Goal: Obtain resource: Download file/media

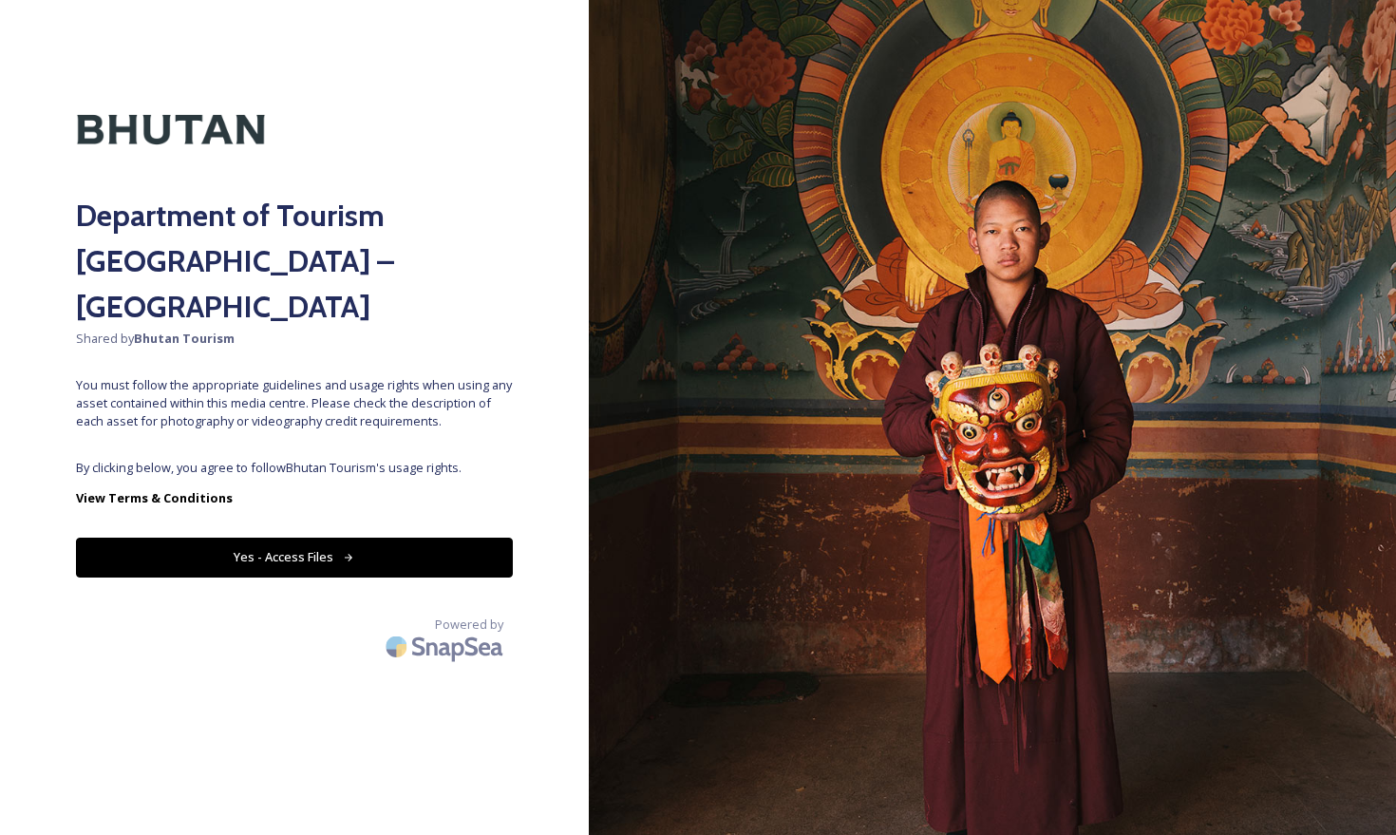
click at [319, 537] on button "Yes - Access Files" at bounding box center [294, 556] width 437 height 39
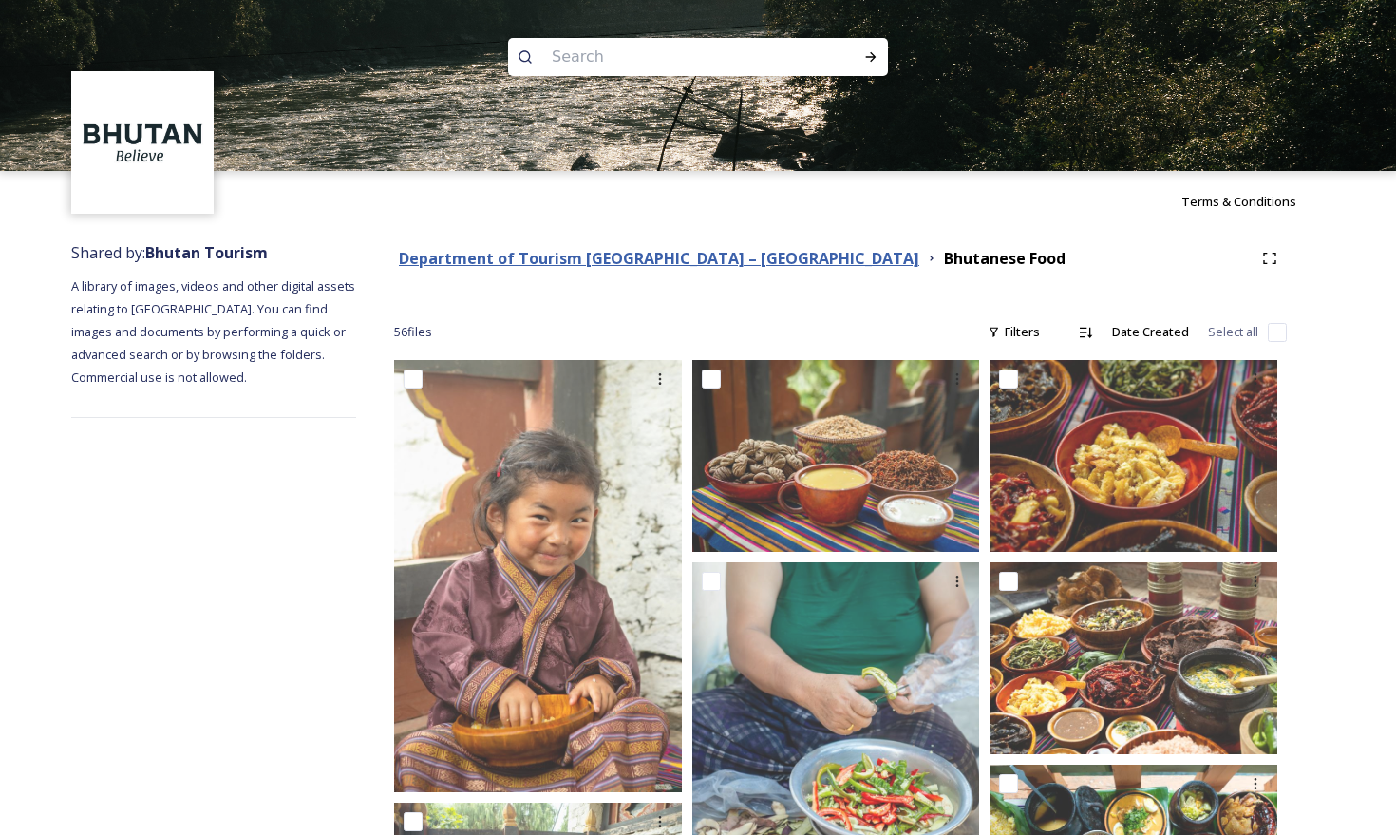
click at [555, 261] on strong "Department of Tourism [GEOGRAPHIC_DATA] – [GEOGRAPHIC_DATA]" at bounding box center [659, 258] width 520 height 21
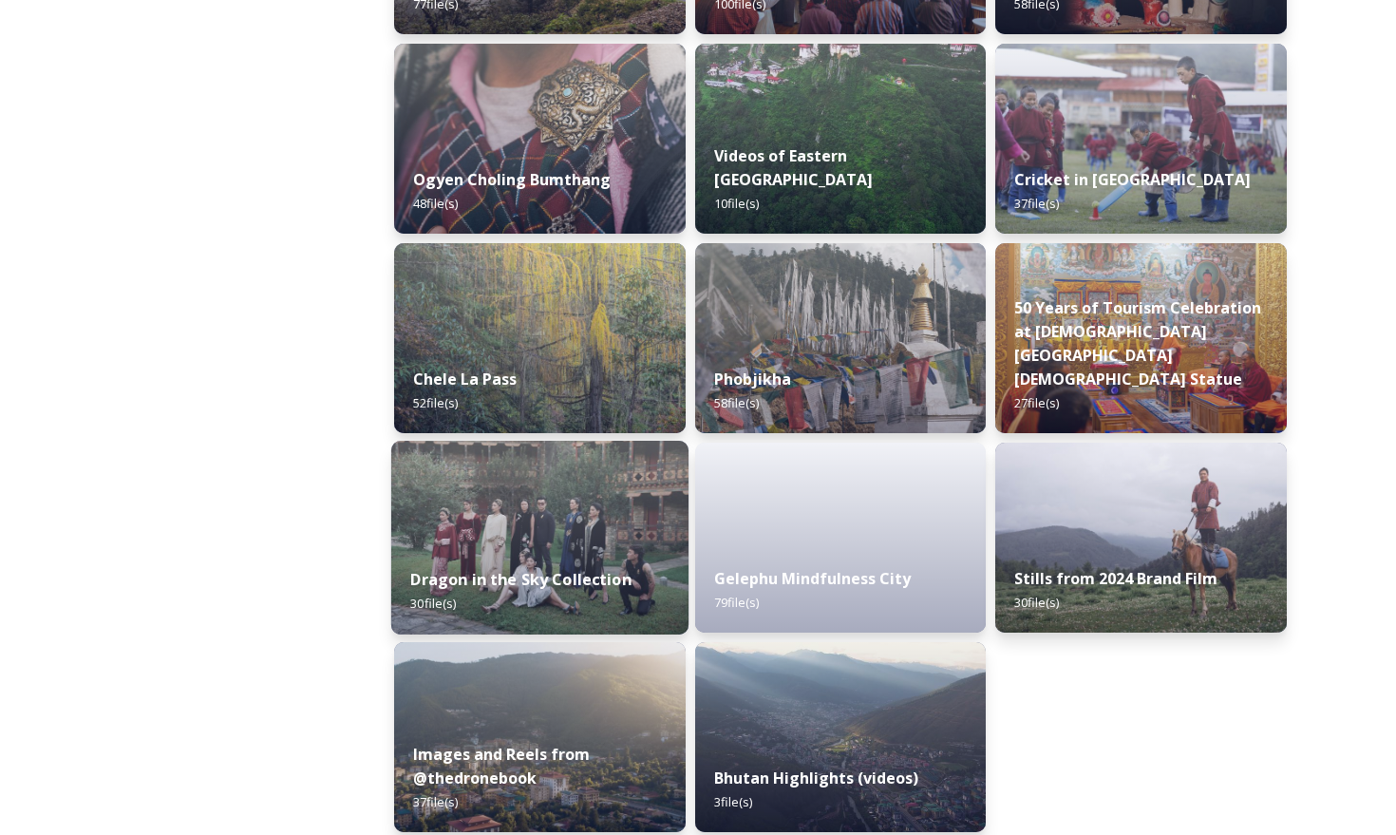
scroll to position [3068, 0]
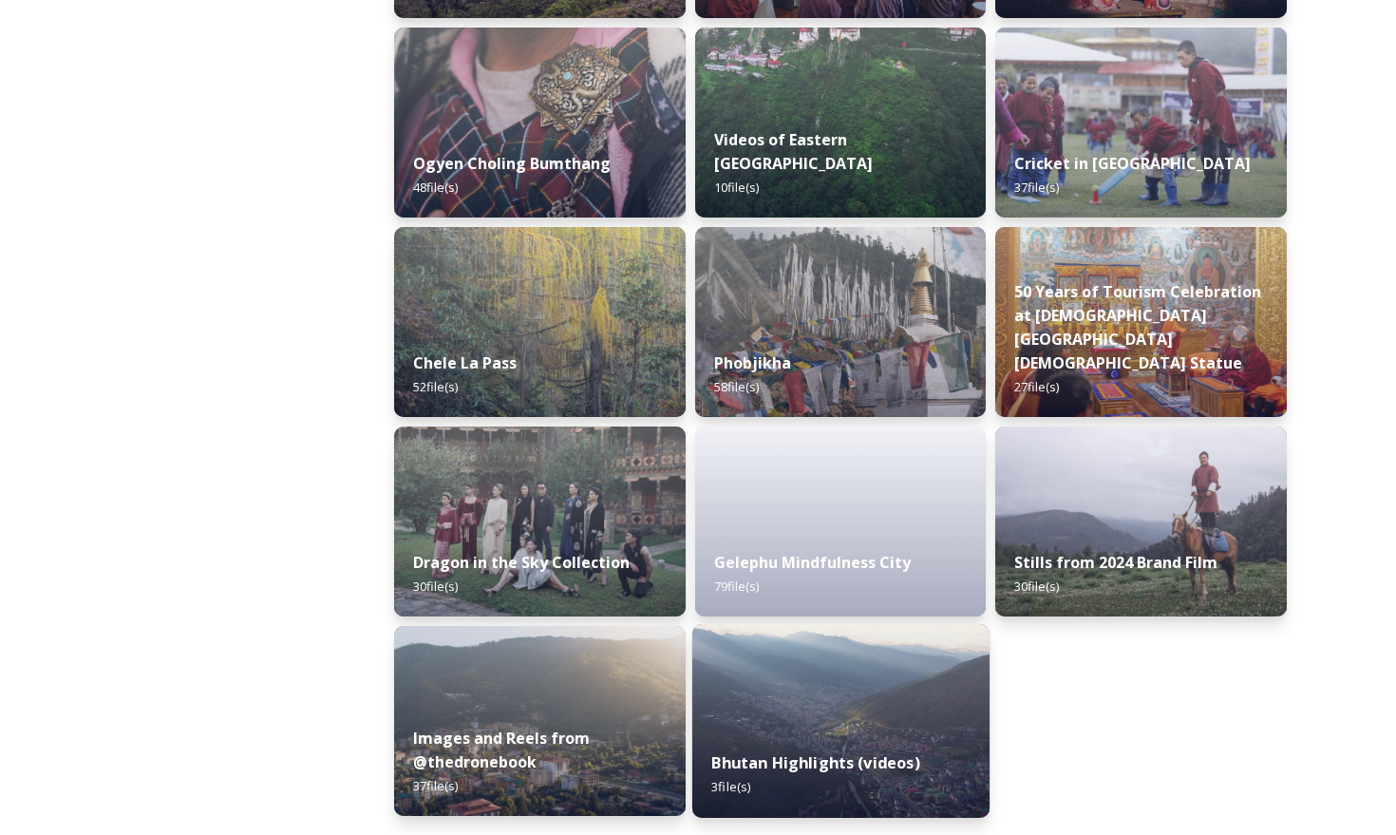
click at [856, 786] on div "Bhutan Highlights (videos) 3 file(s)" at bounding box center [840, 774] width 297 height 86
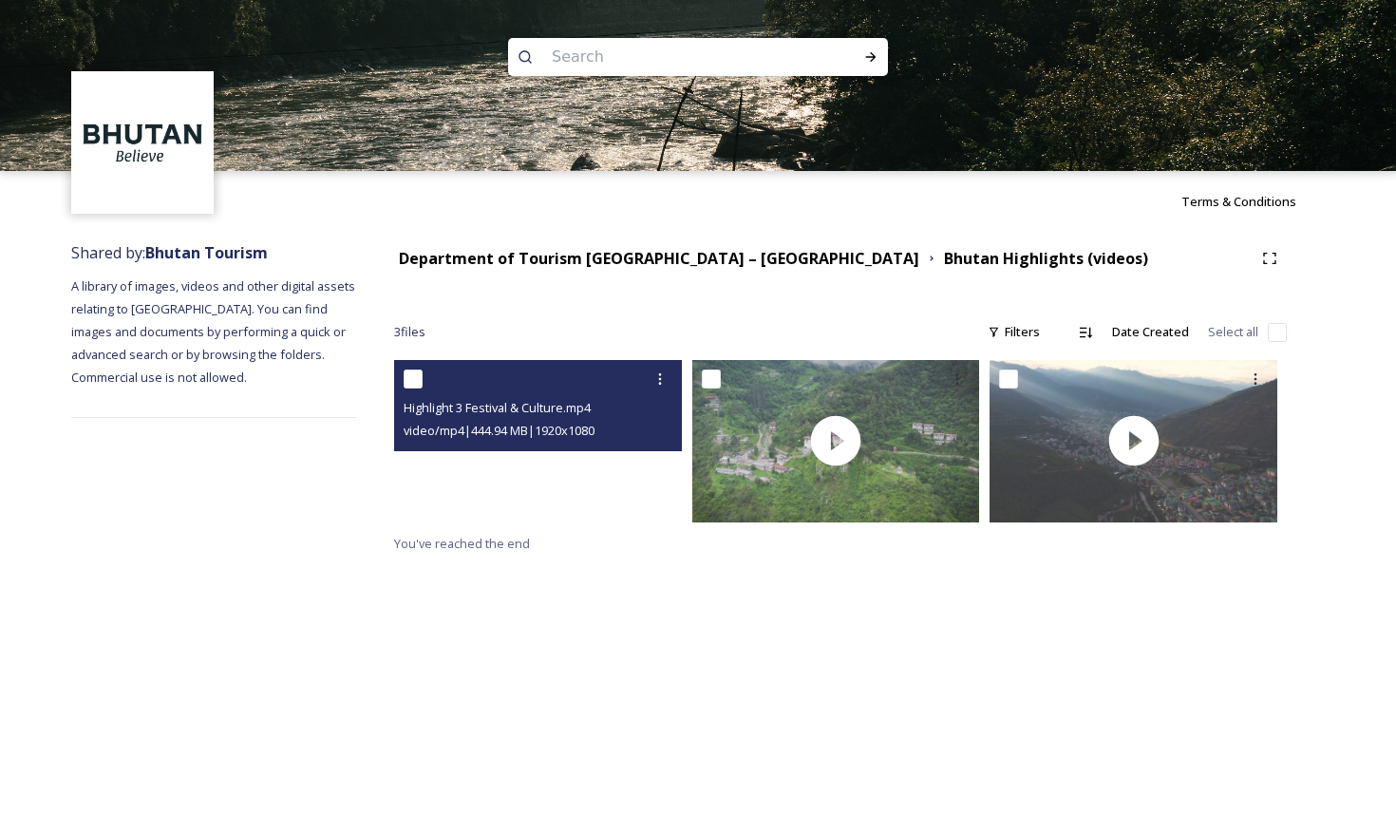
click at [517, 480] on video "Highlight 3 Festival & Culture.mp4" at bounding box center [538, 440] width 288 height 161
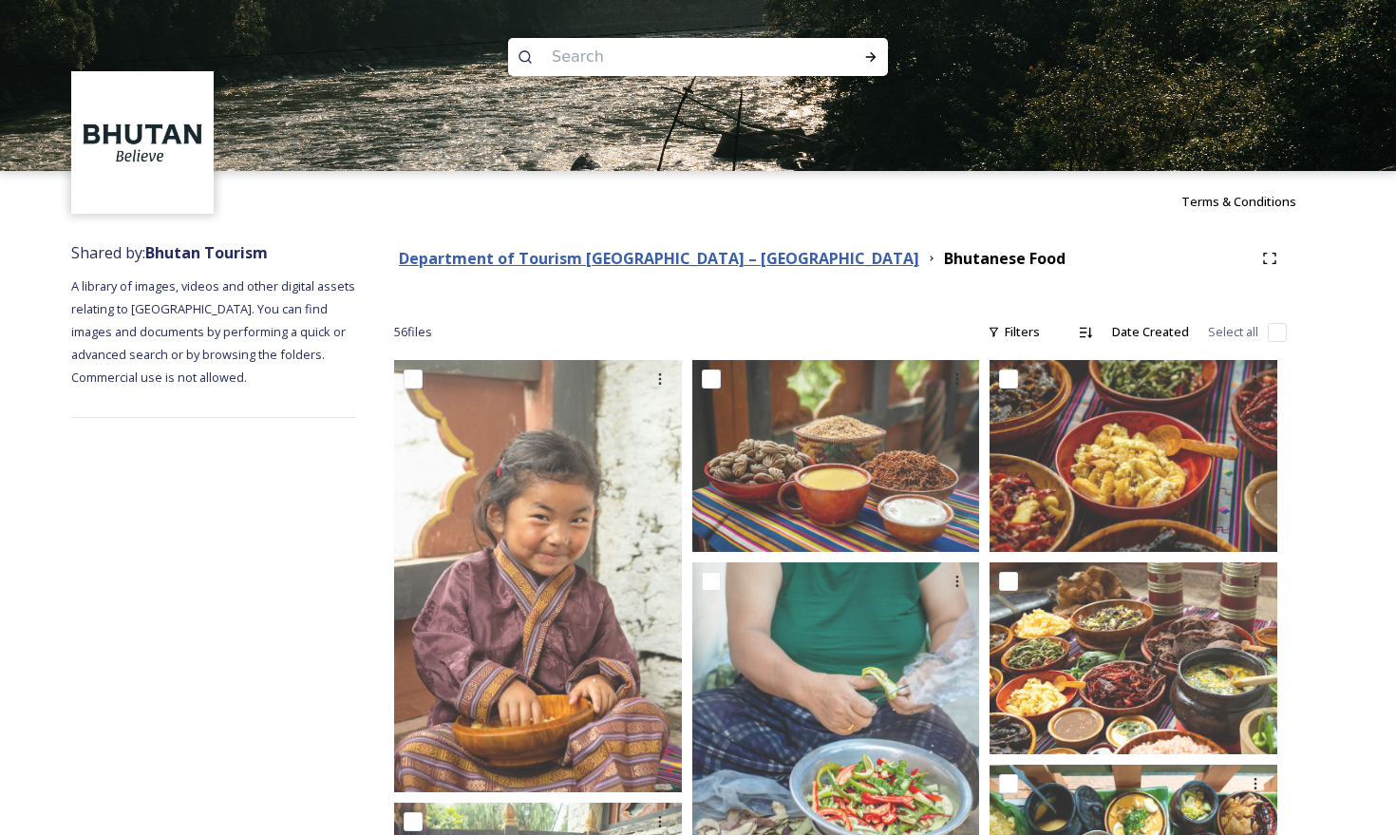
click at [519, 257] on strong "Department of Tourism [GEOGRAPHIC_DATA] – [GEOGRAPHIC_DATA]" at bounding box center [659, 258] width 520 height 21
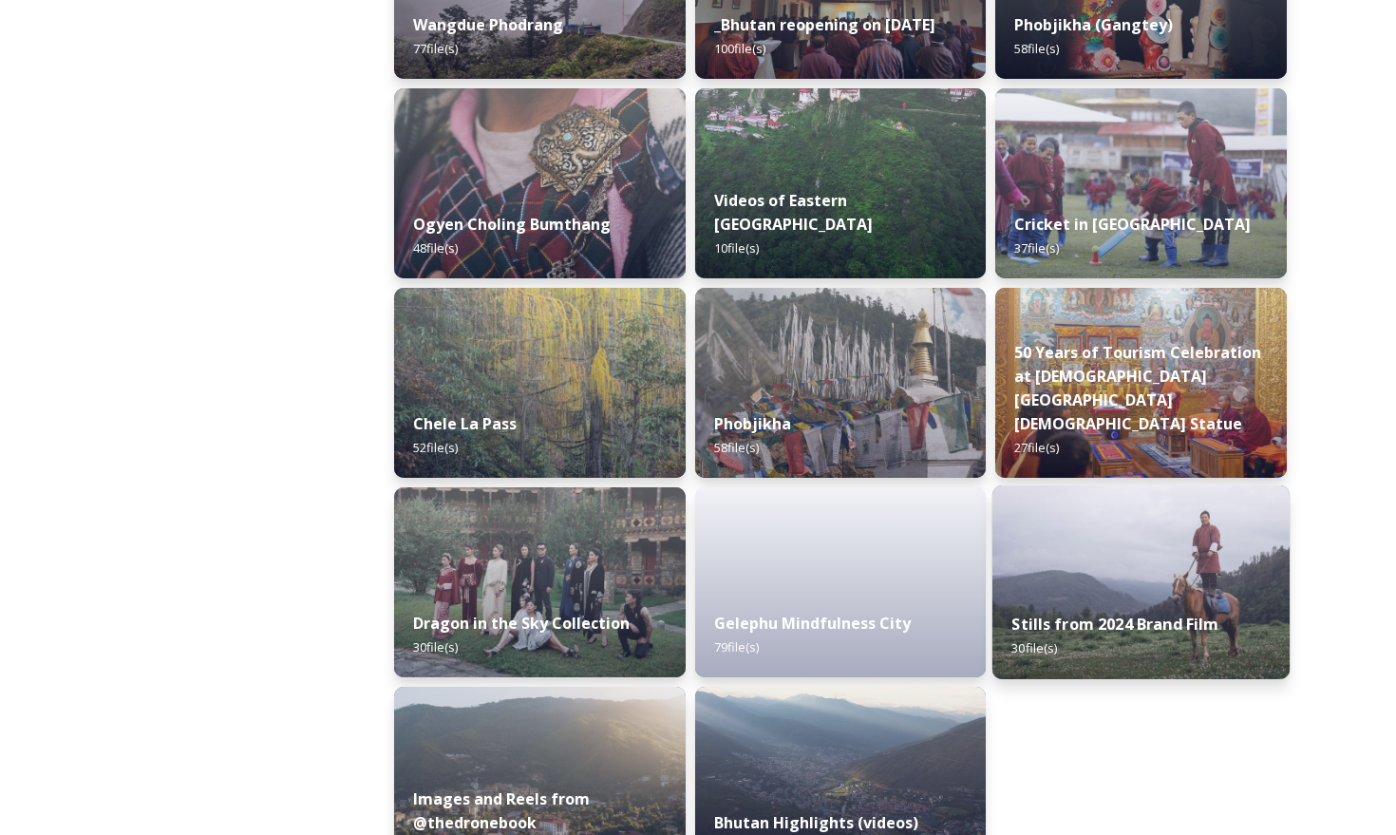
scroll to position [3068, 0]
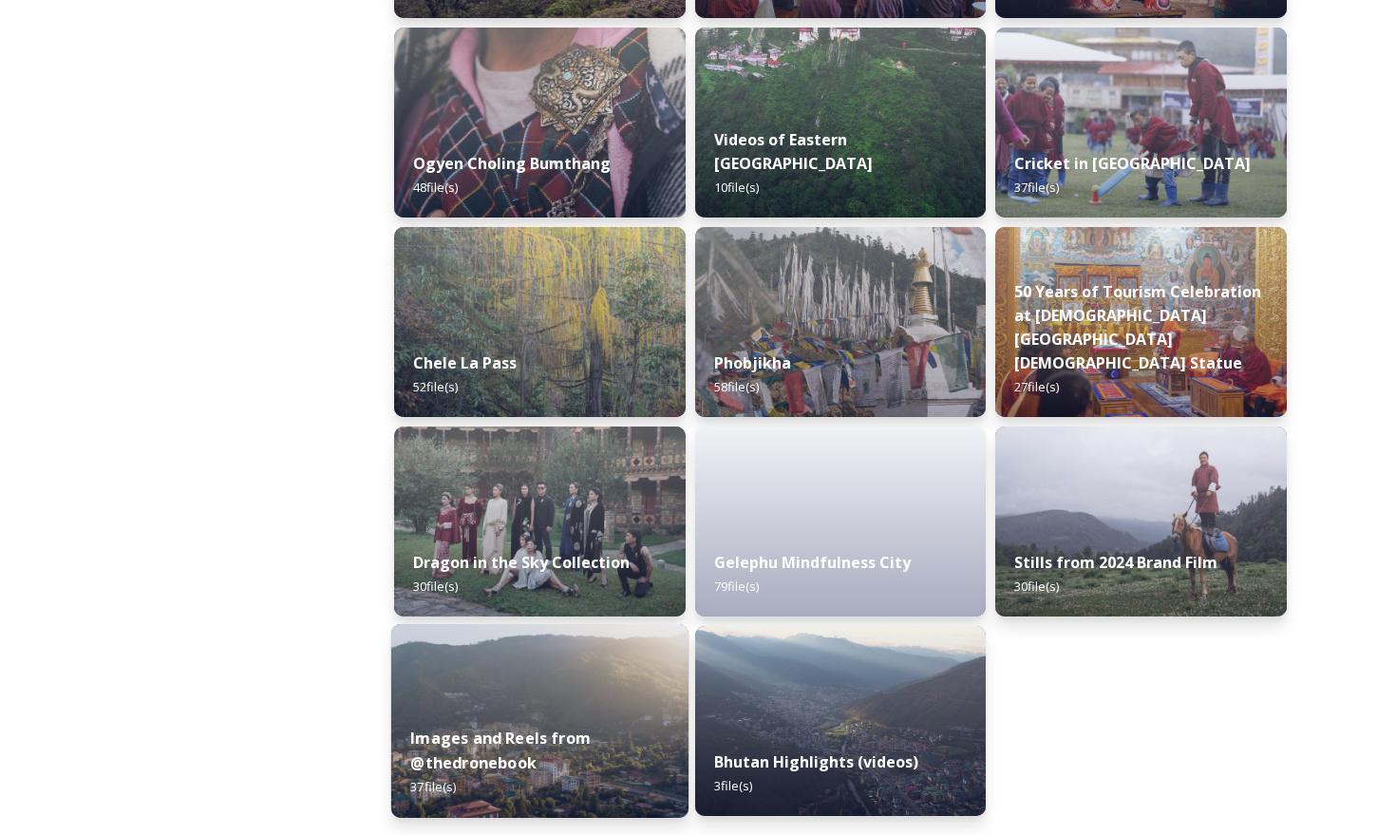
click at [530, 706] on img at bounding box center [539, 721] width 297 height 194
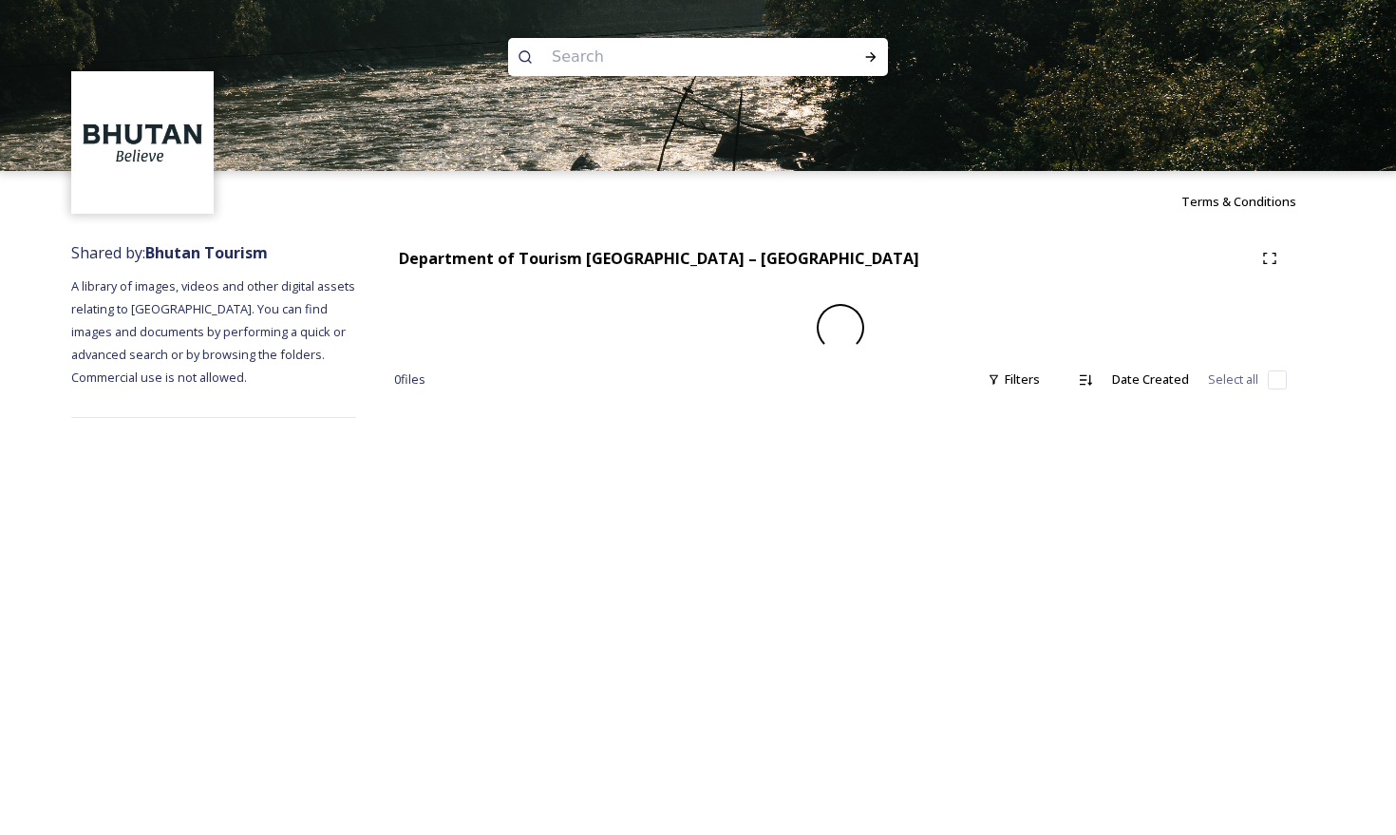
click at [530, 706] on div "Terms & Conditions Shared by: Bhutan Tourism A library of images, videos and ot…" at bounding box center [698, 417] width 1396 height 835
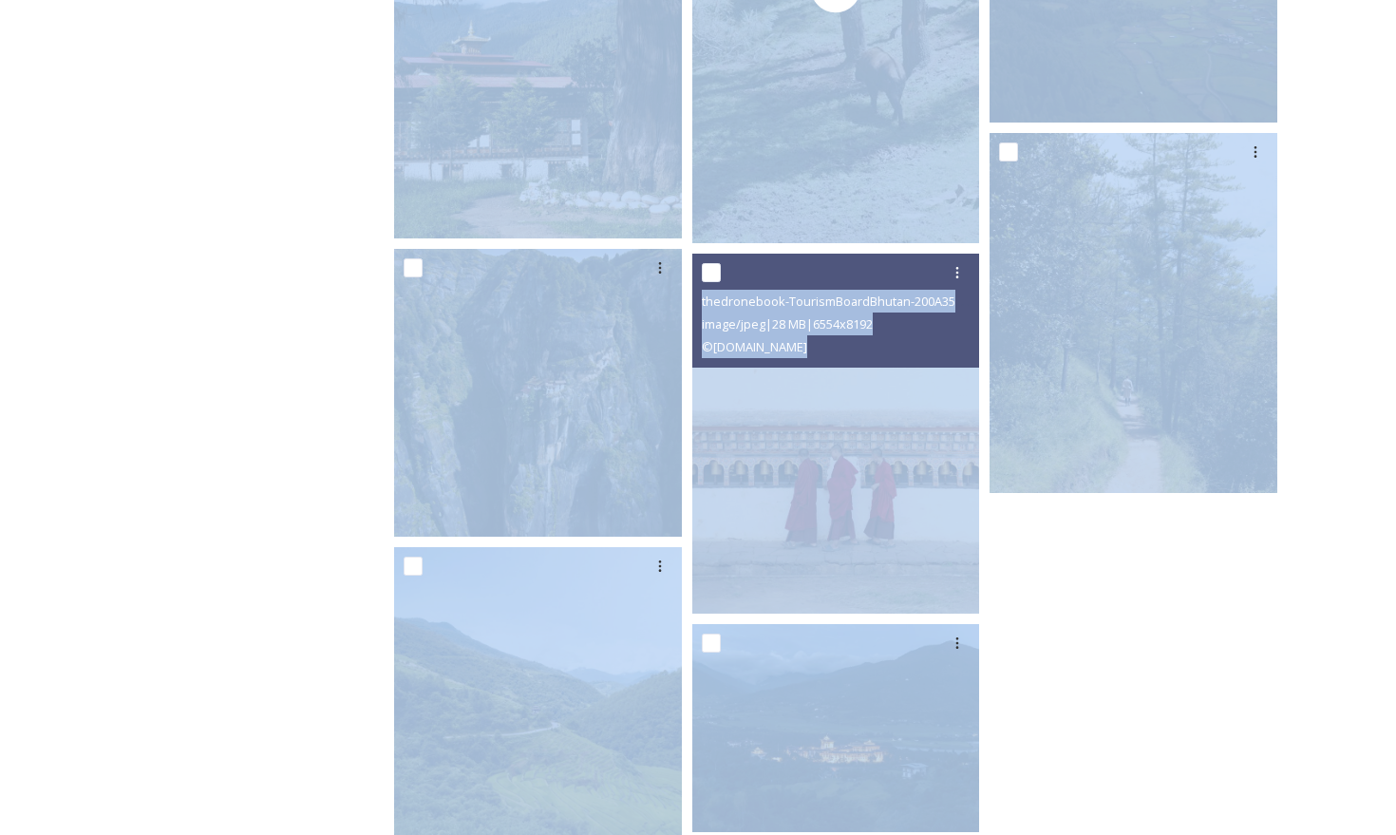
scroll to position [4282, 0]
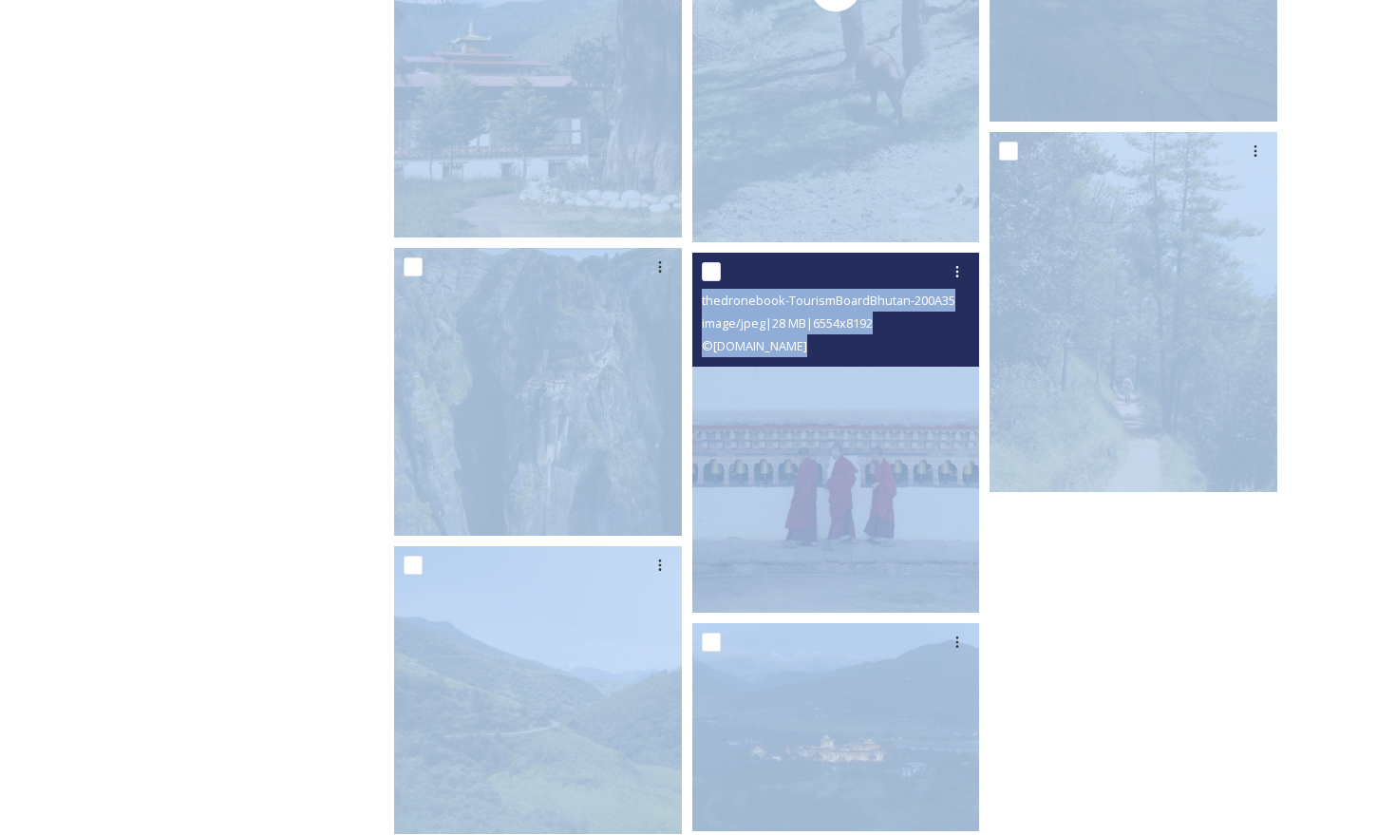
click at [837, 459] on img at bounding box center [836, 433] width 288 height 360
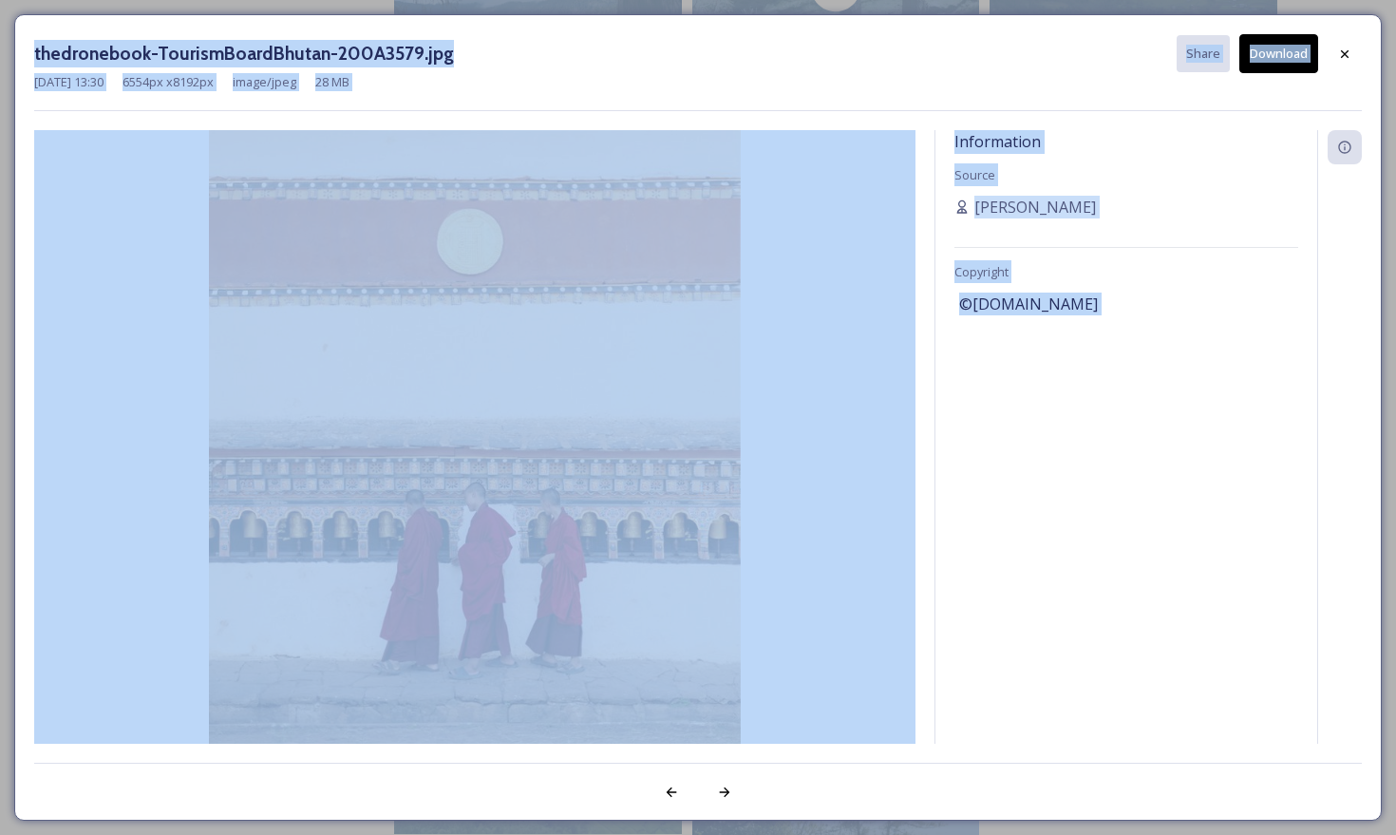
click at [819, 66] on div "thedronebook-TourismBoardBhutan-200A3579.jpg Share Download" at bounding box center [697, 53] width 1327 height 39
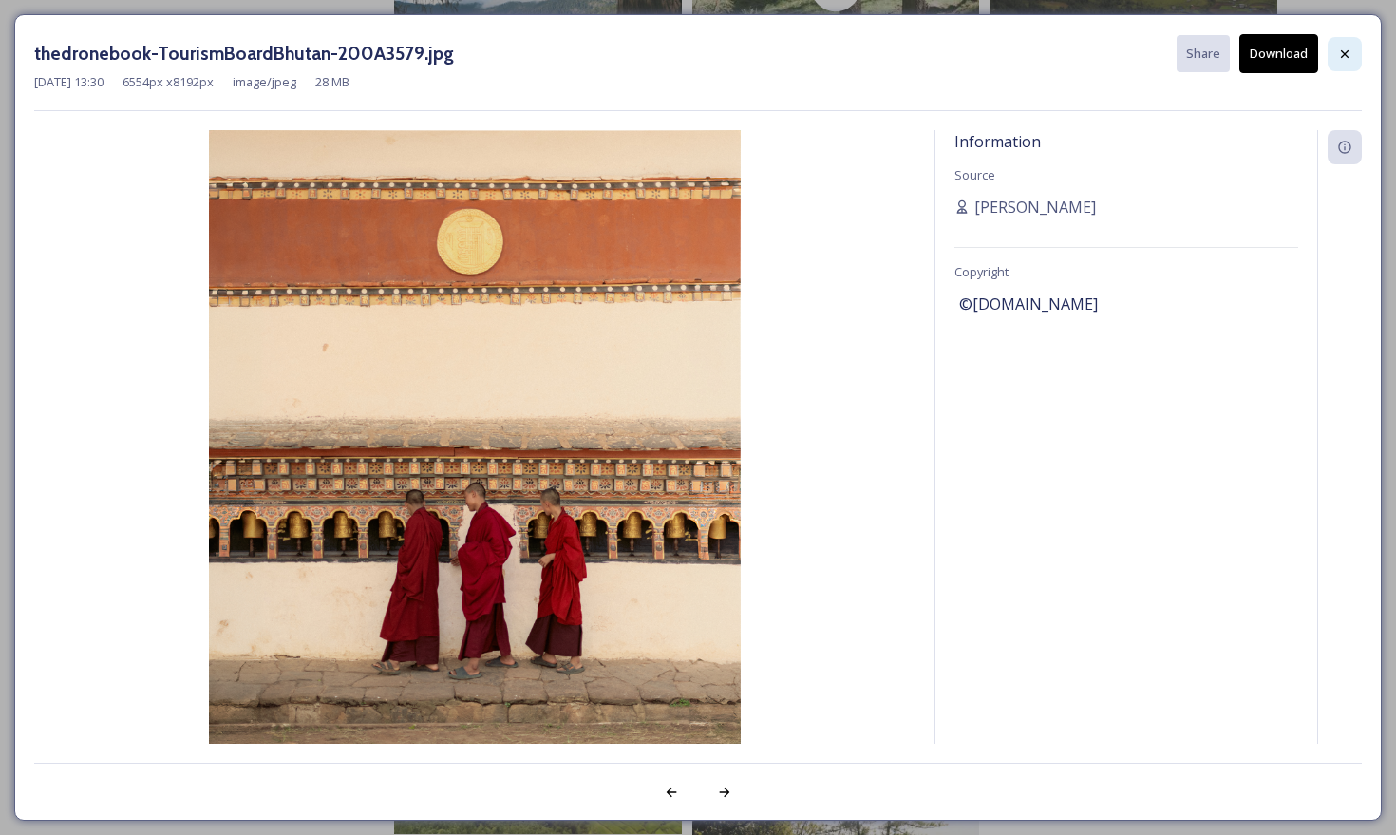
click at [1345, 57] on icon at bounding box center [1344, 54] width 15 height 15
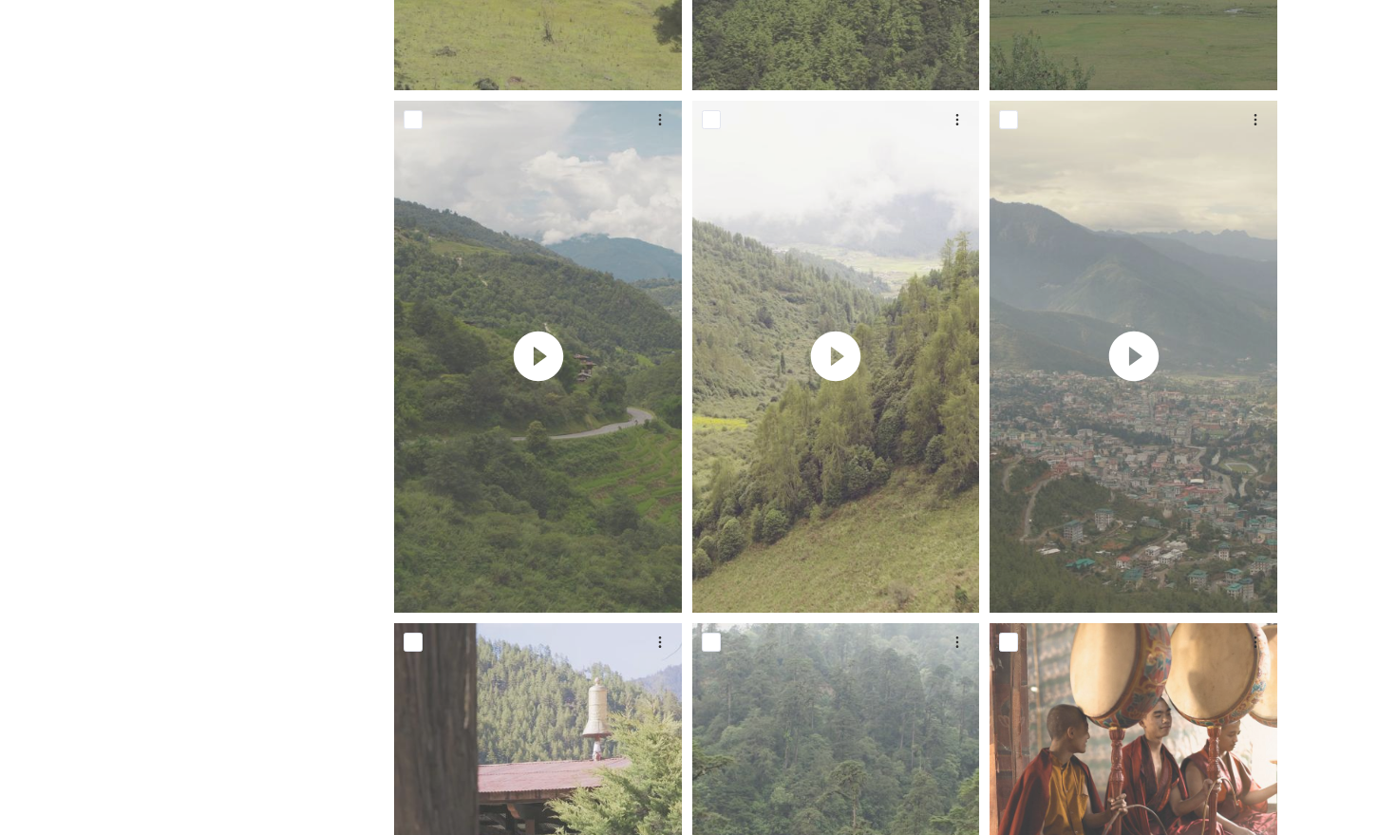
scroll to position [0, 0]
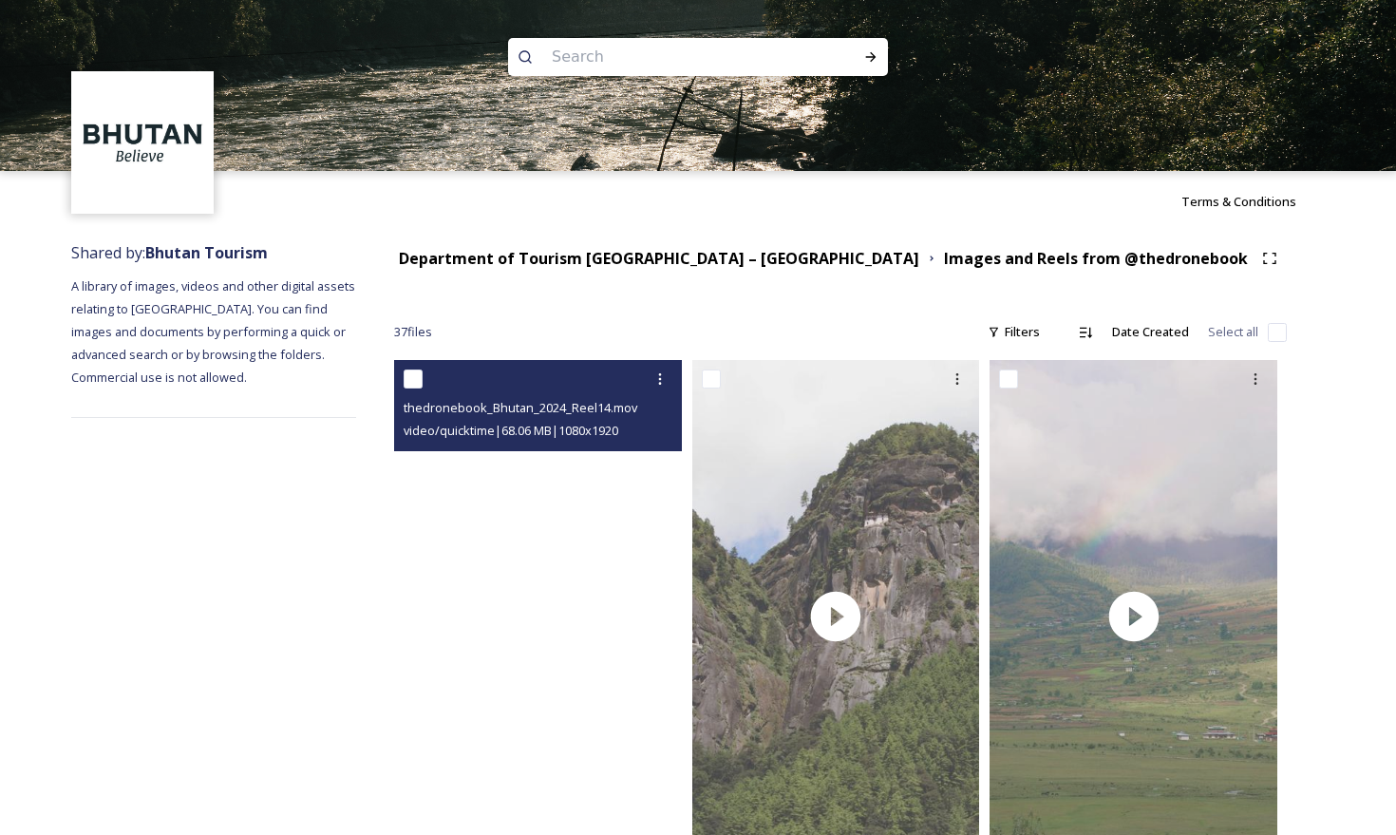
click at [539, 630] on video "thedronebook_Bhutan_2024_Reel14.mov" at bounding box center [538, 616] width 288 height 512
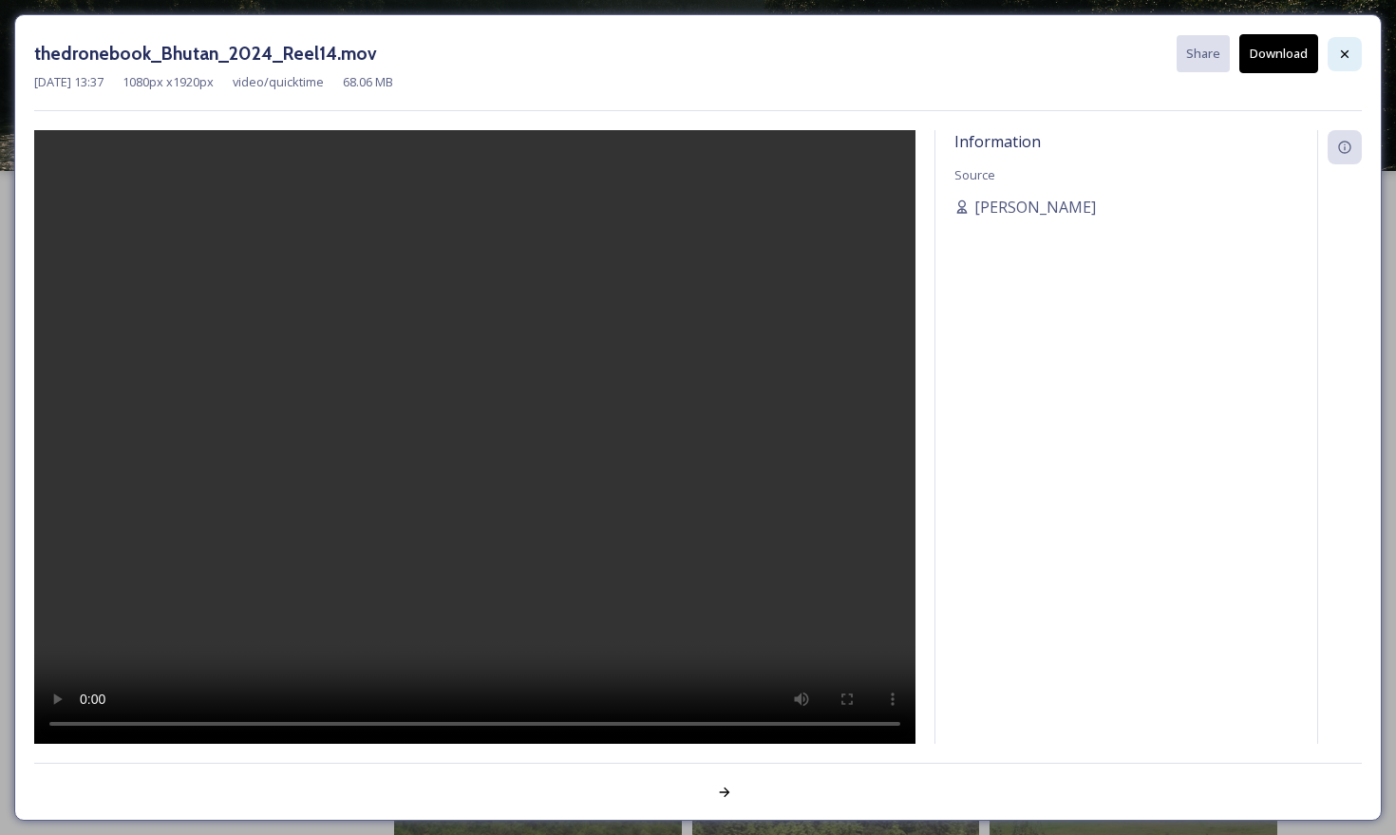
click at [1343, 51] on icon at bounding box center [1345, 53] width 8 height 8
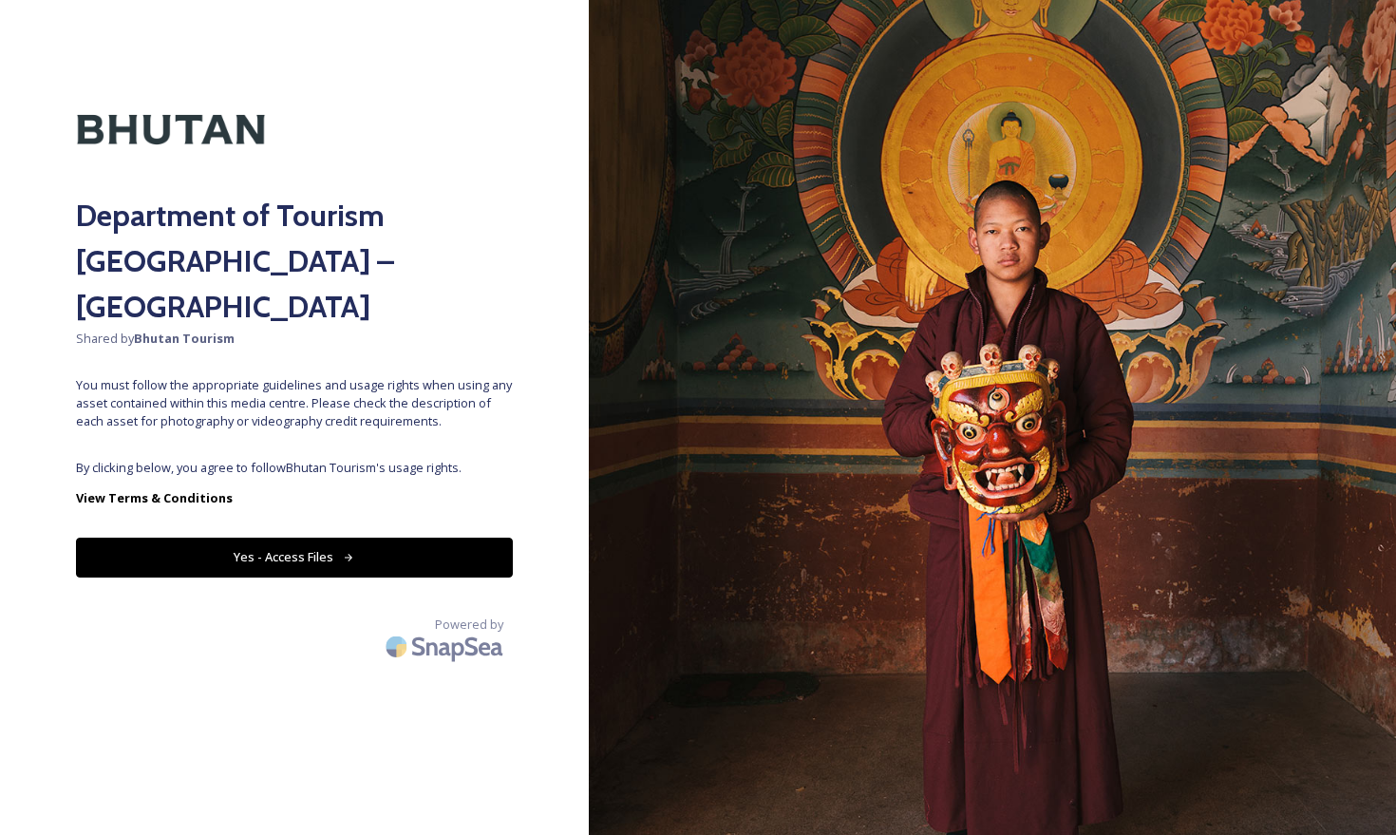
click at [315, 537] on button "Yes - Access Files" at bounding box center [294, 556] width 437 height 39
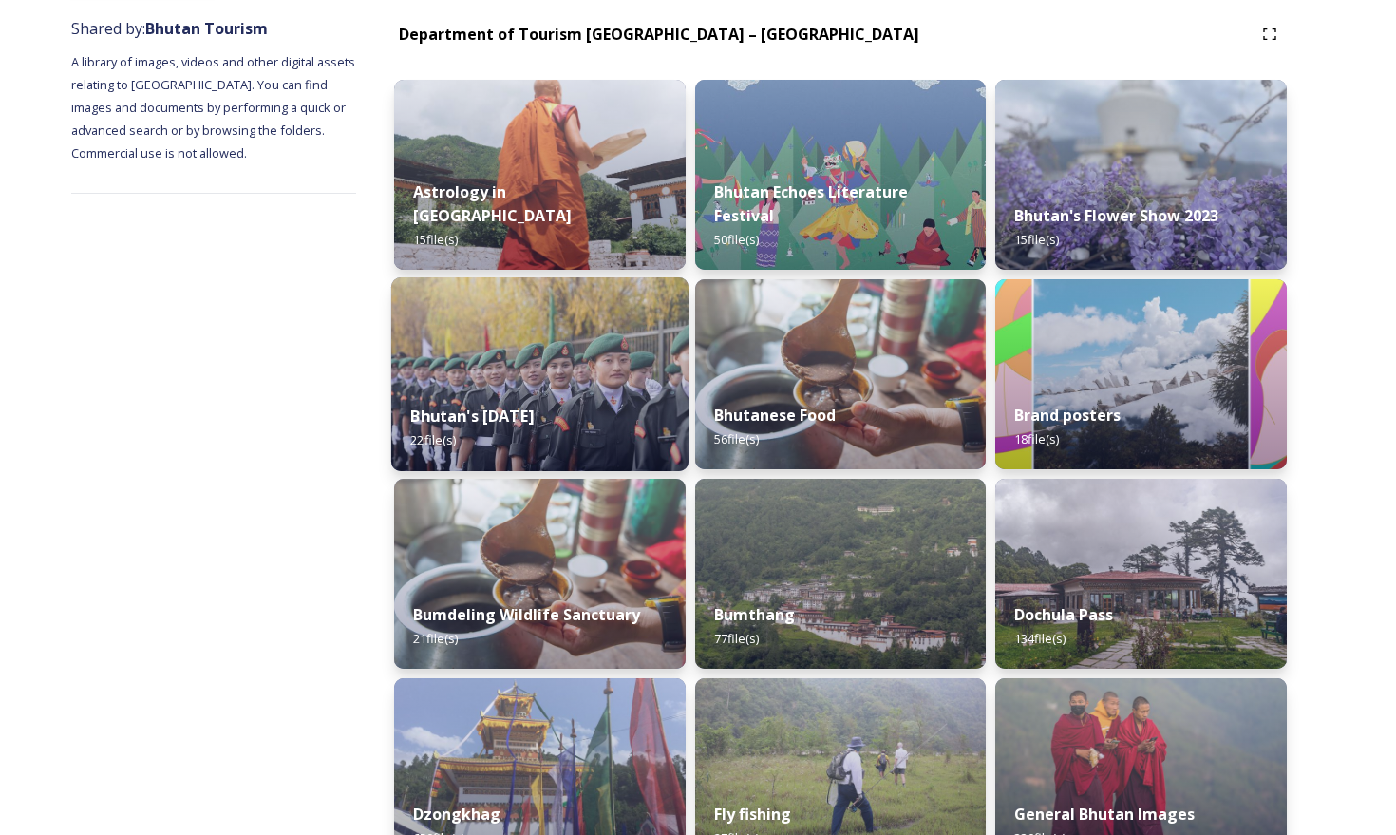
scroll to position [325, 0]
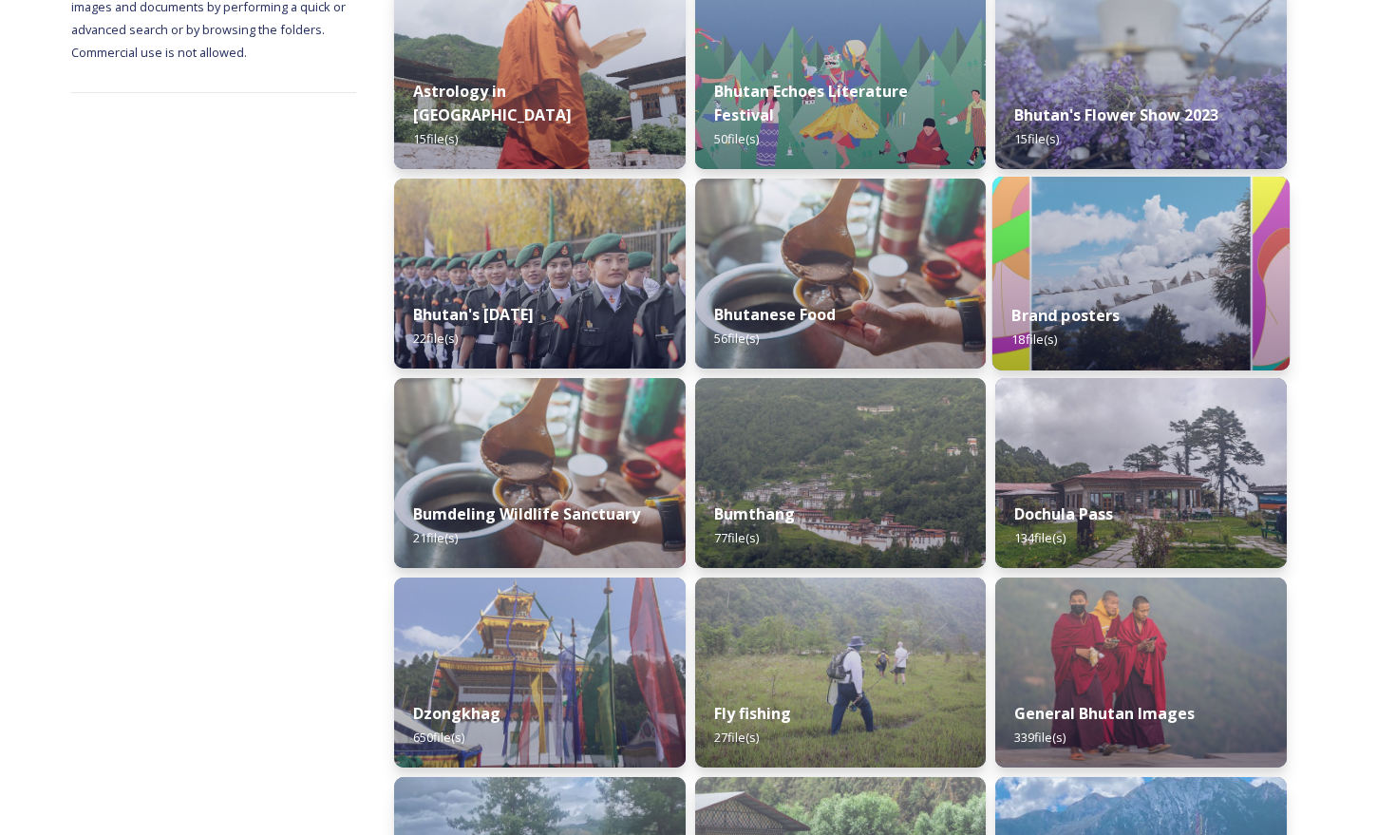
click at [1105, 274] on img at bounding box center [1140, 274] width 297 height 194
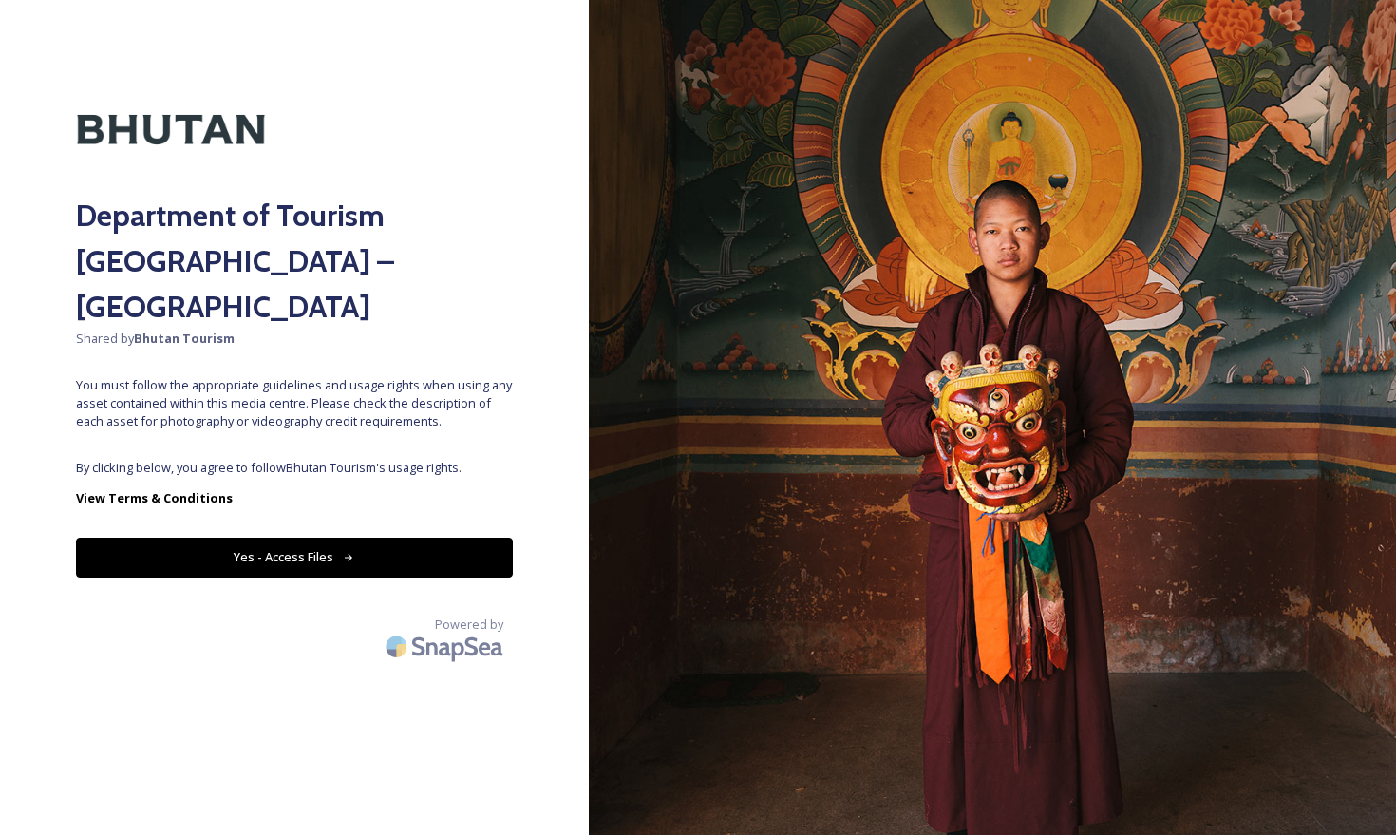
click at [276, 537] on button "Yes - Access Files" at bounding box center [294, 556] width 437 height 39
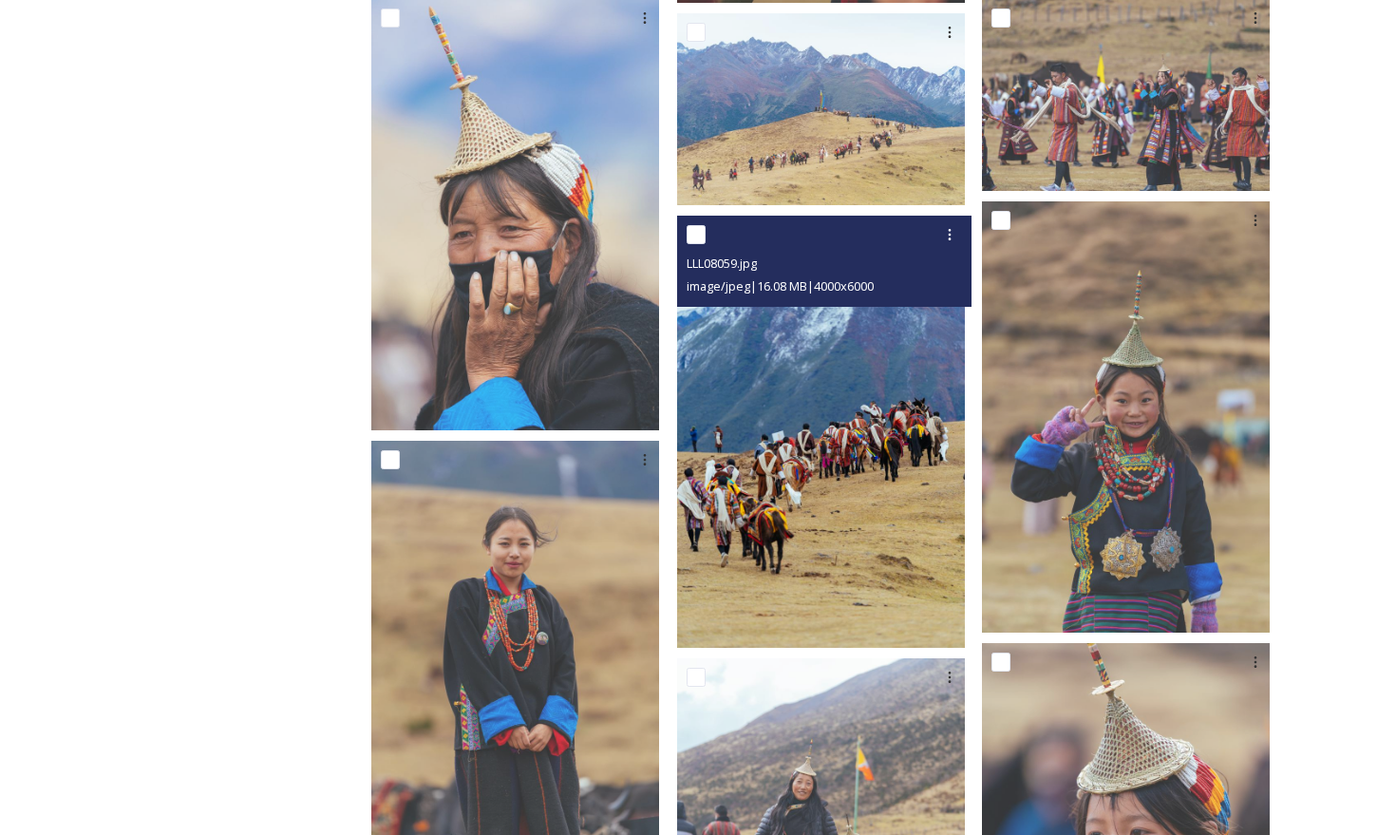
scroll to position [2990, 0]
click at [706, 224] on input "checkbox" at bounding box center [696, 233] width 19 height 19
checkbox input "true"
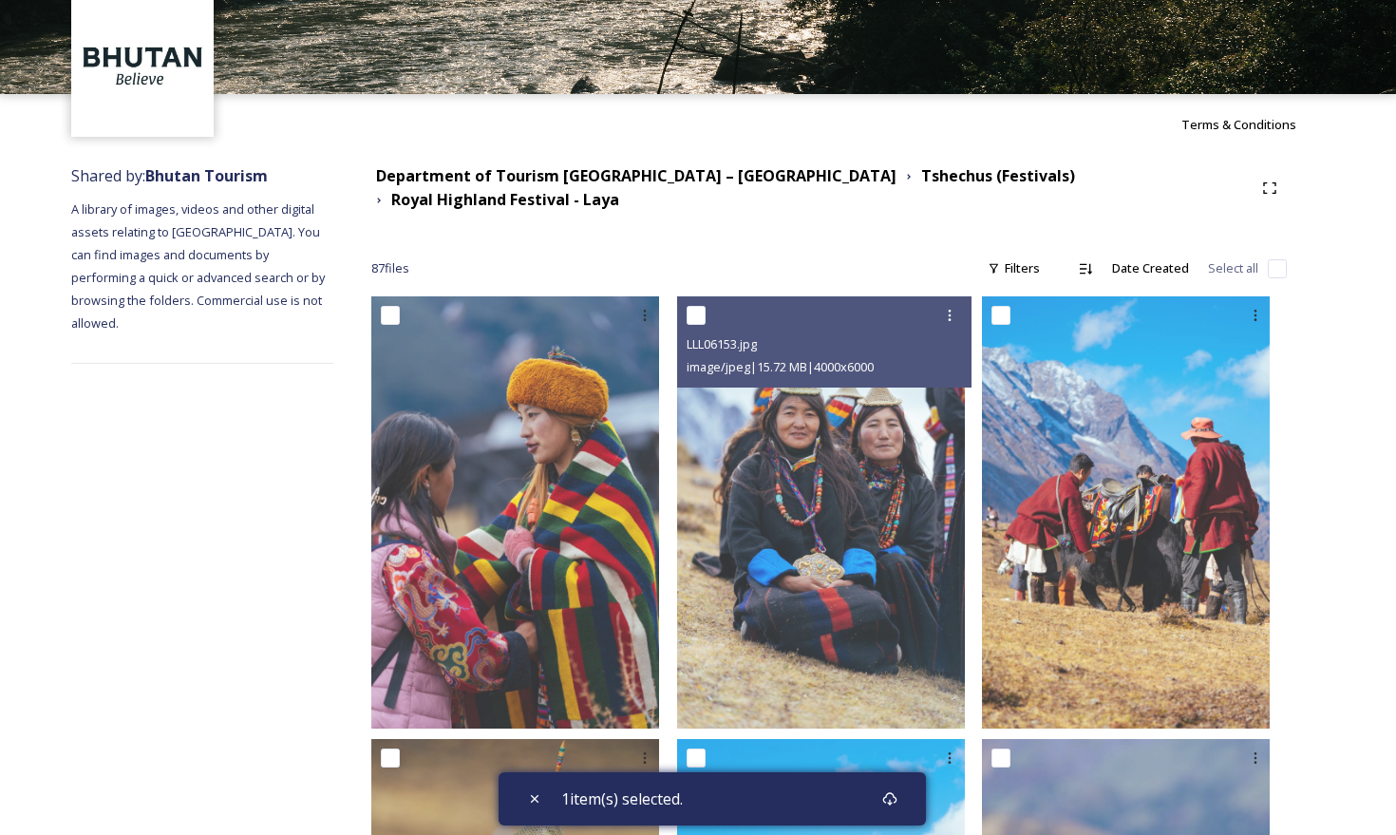
scroll to position [87, 0]
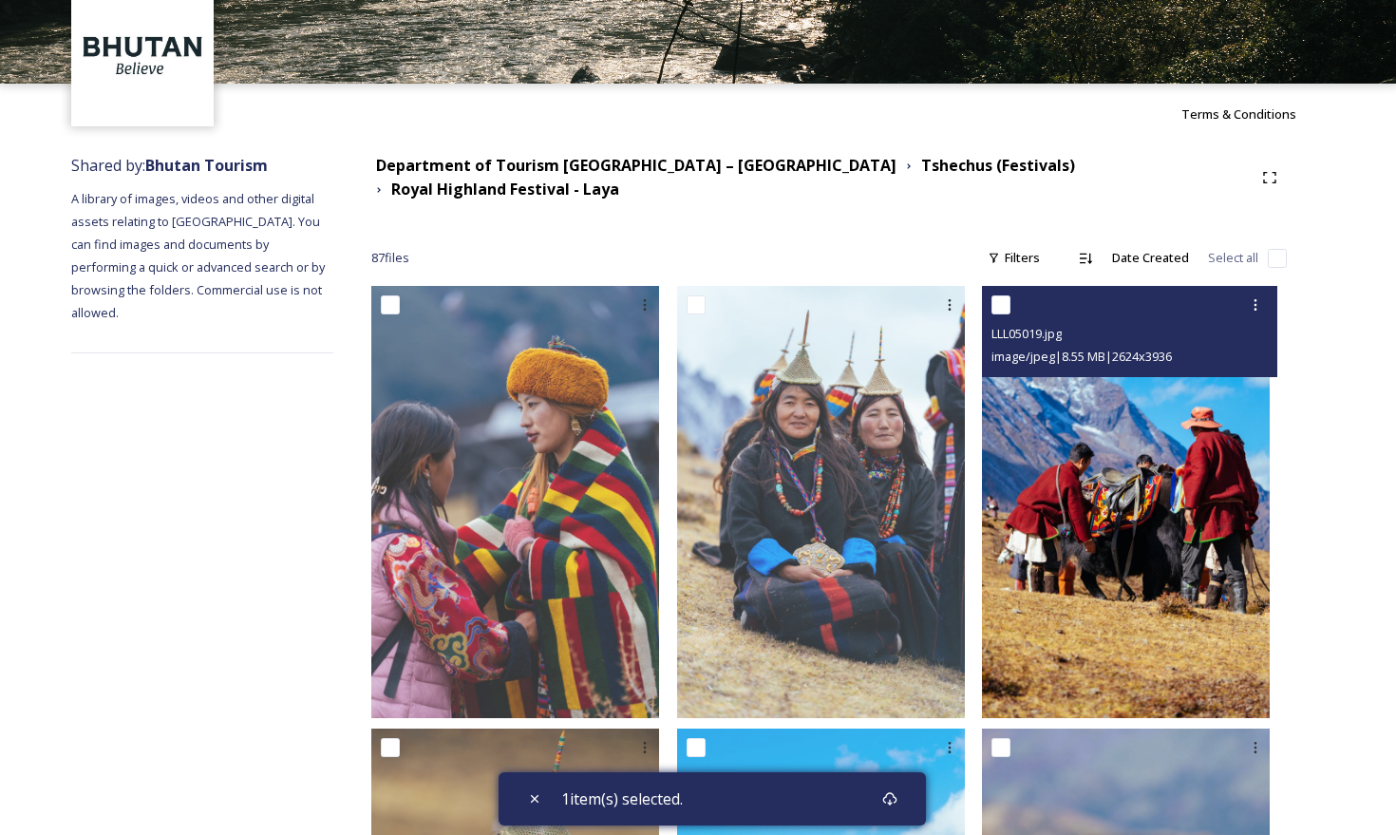
click at [1010, 295] on input "checkbox" at bounding box center [1000, 304] width 19 height 19
checkbox input "true"
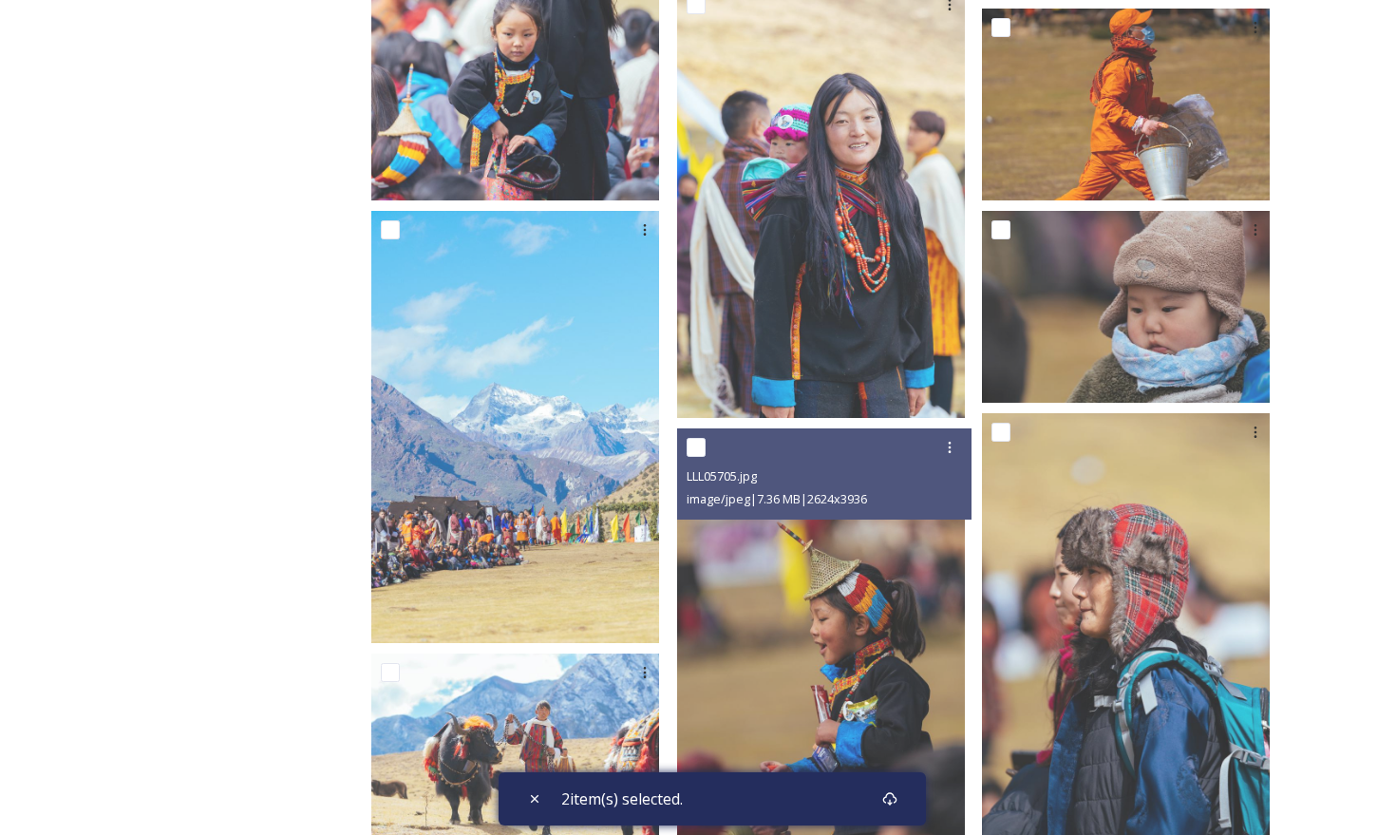
scroll to position [2137, 0]
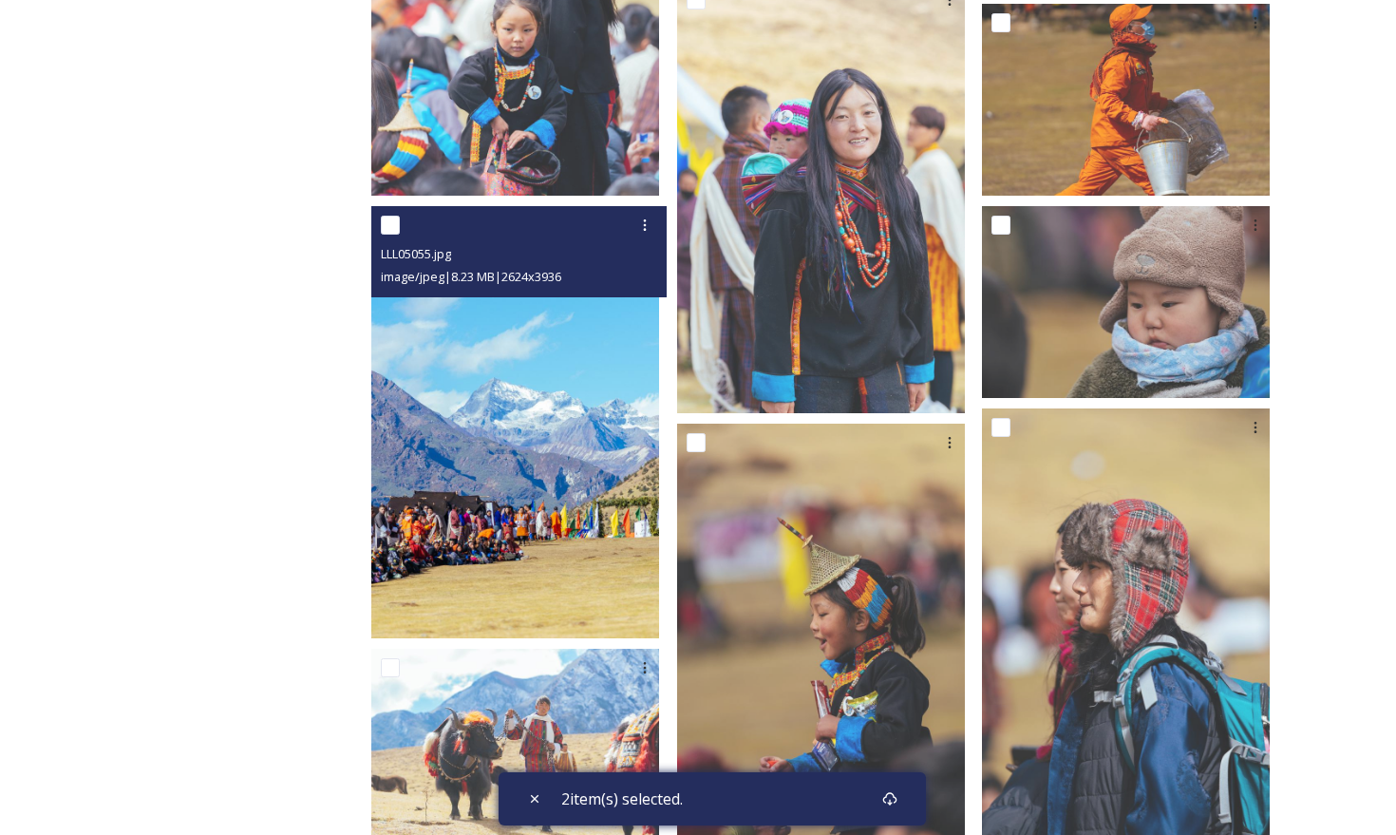
click at [400, 216] on input "checkbox" at bounding box center [390, 225] width 19 height 19
checkbox input "true"
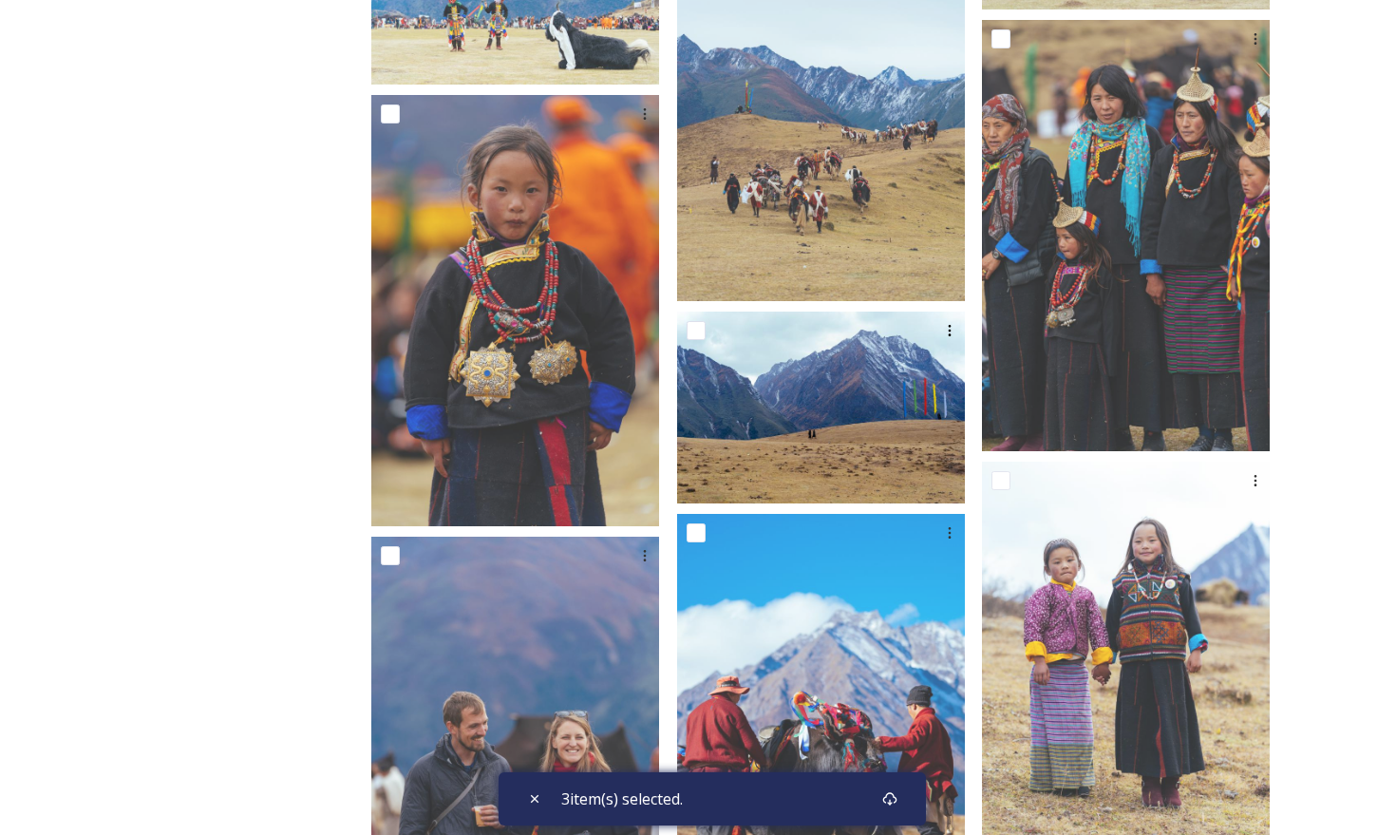
scroll to position [6351, 0]
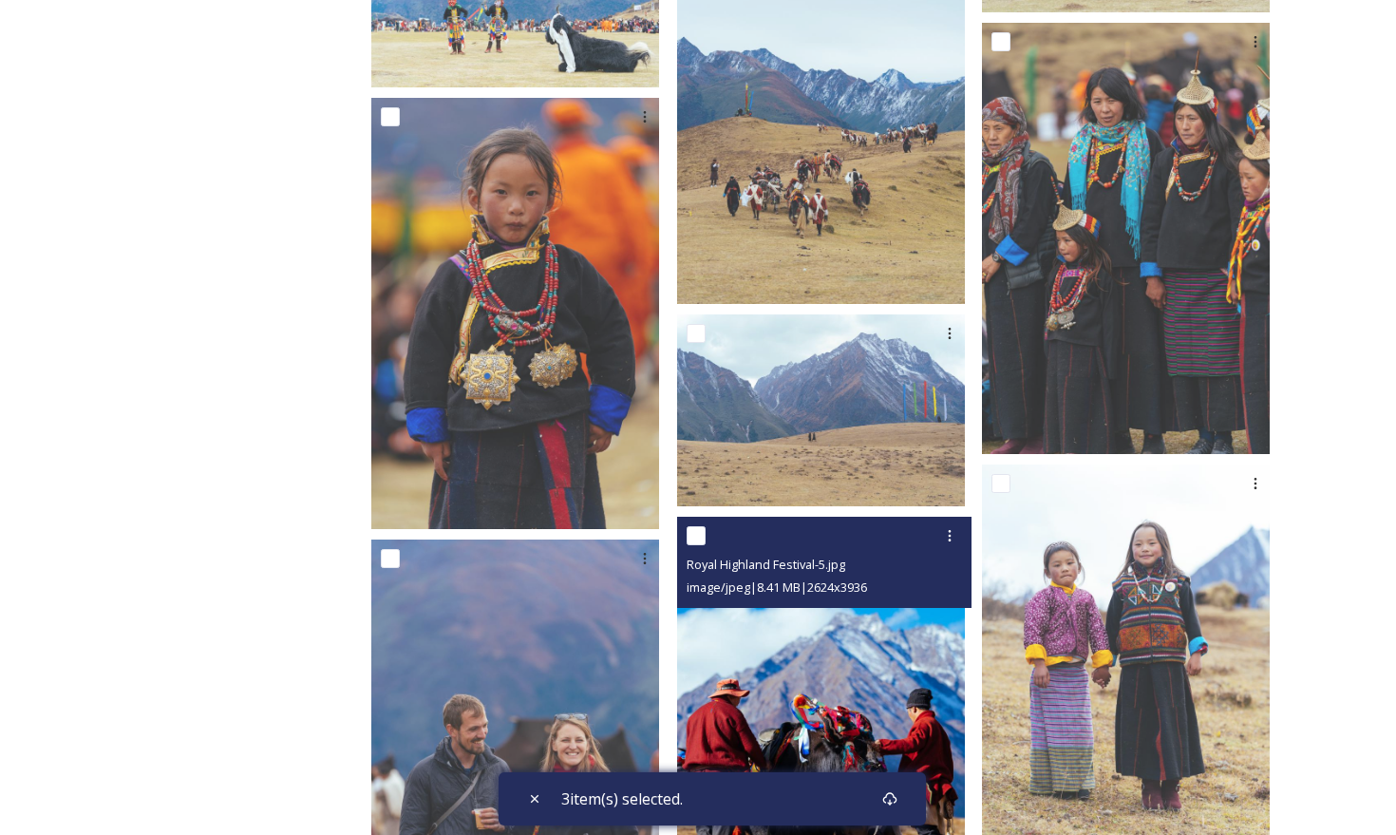
click at [706, 529] on input "checkbox" at bounding box center [696, 535] width 19 height 19
checkbox input "true"
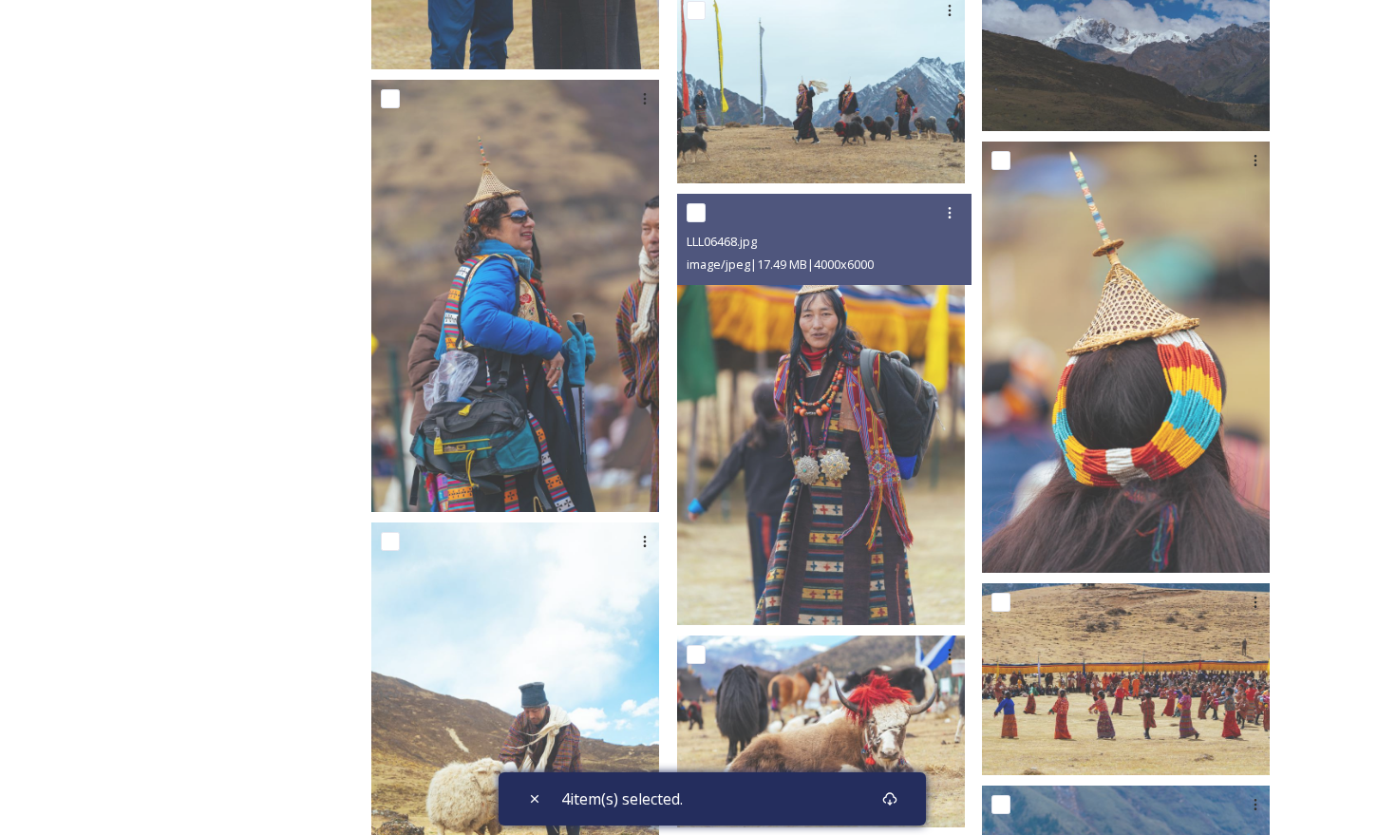
scroll to position [7323, 0]
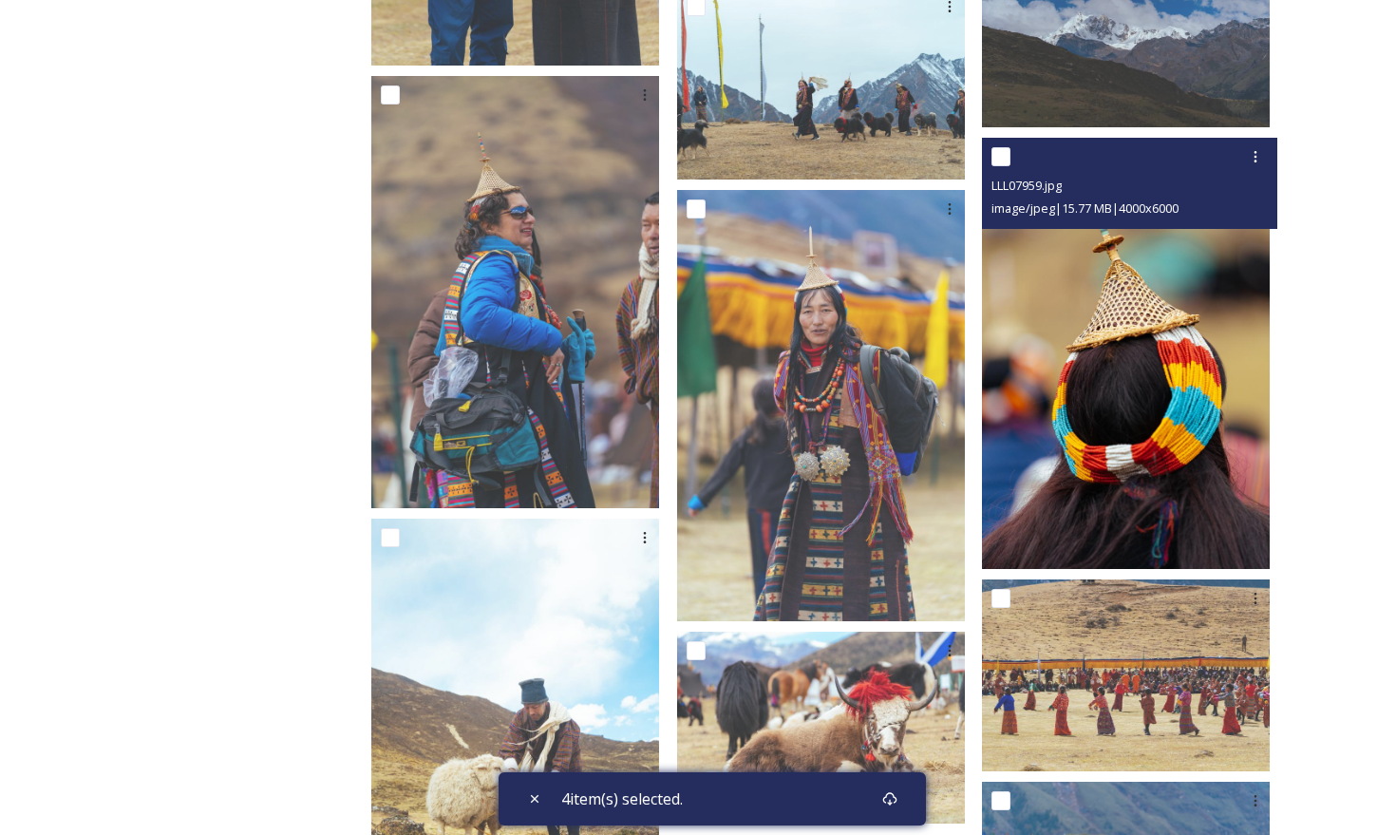
click at [1010, 147] on input "checkbox" at bounding box center [1000, 156] width 19 height 19
checkbox input "true"
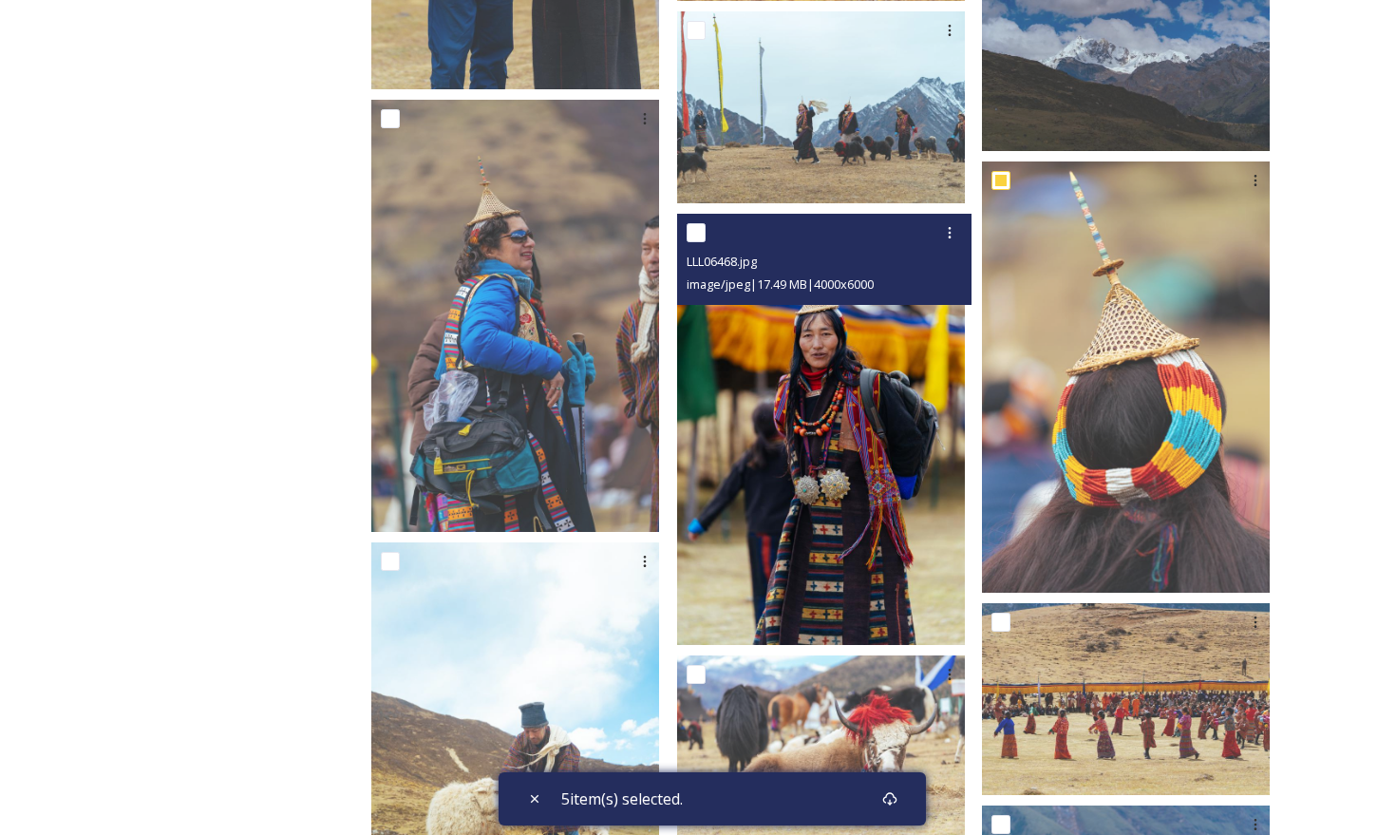
scroll to position [7296, 0]
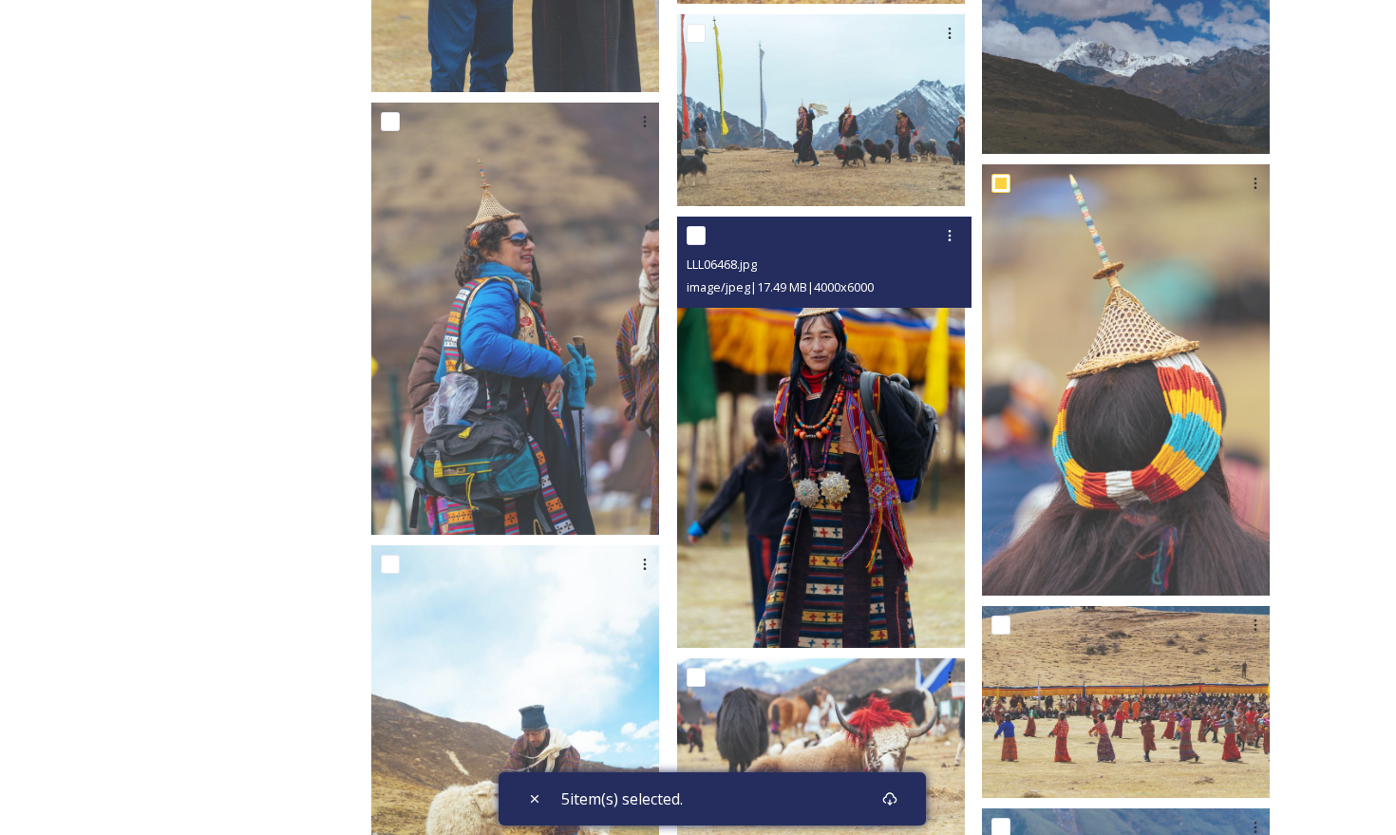
click at [706, 226] on input "checkbox" at bounding box center [696, 235] width 19 height 19
checkbox input "true"
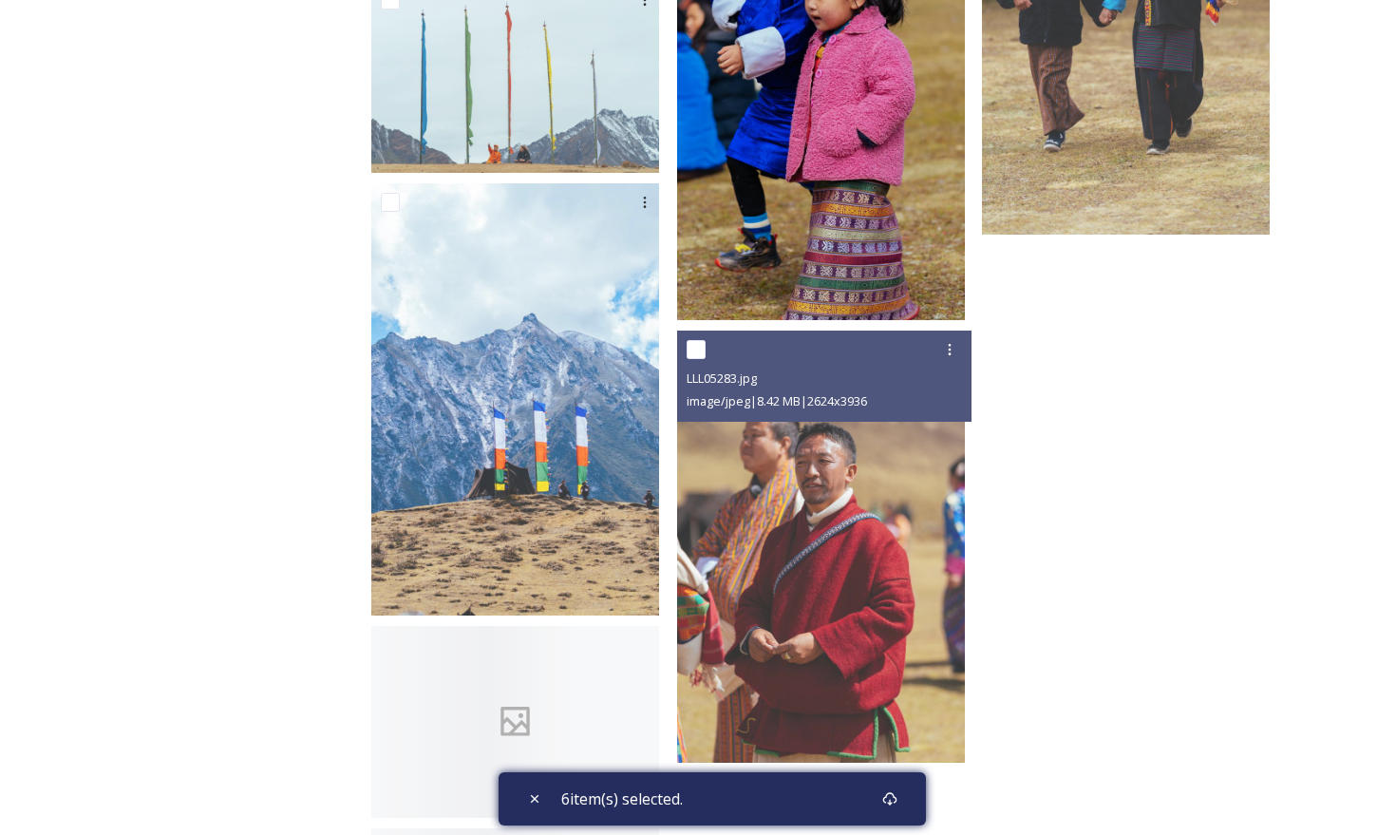
scroll to position [9659, 0]
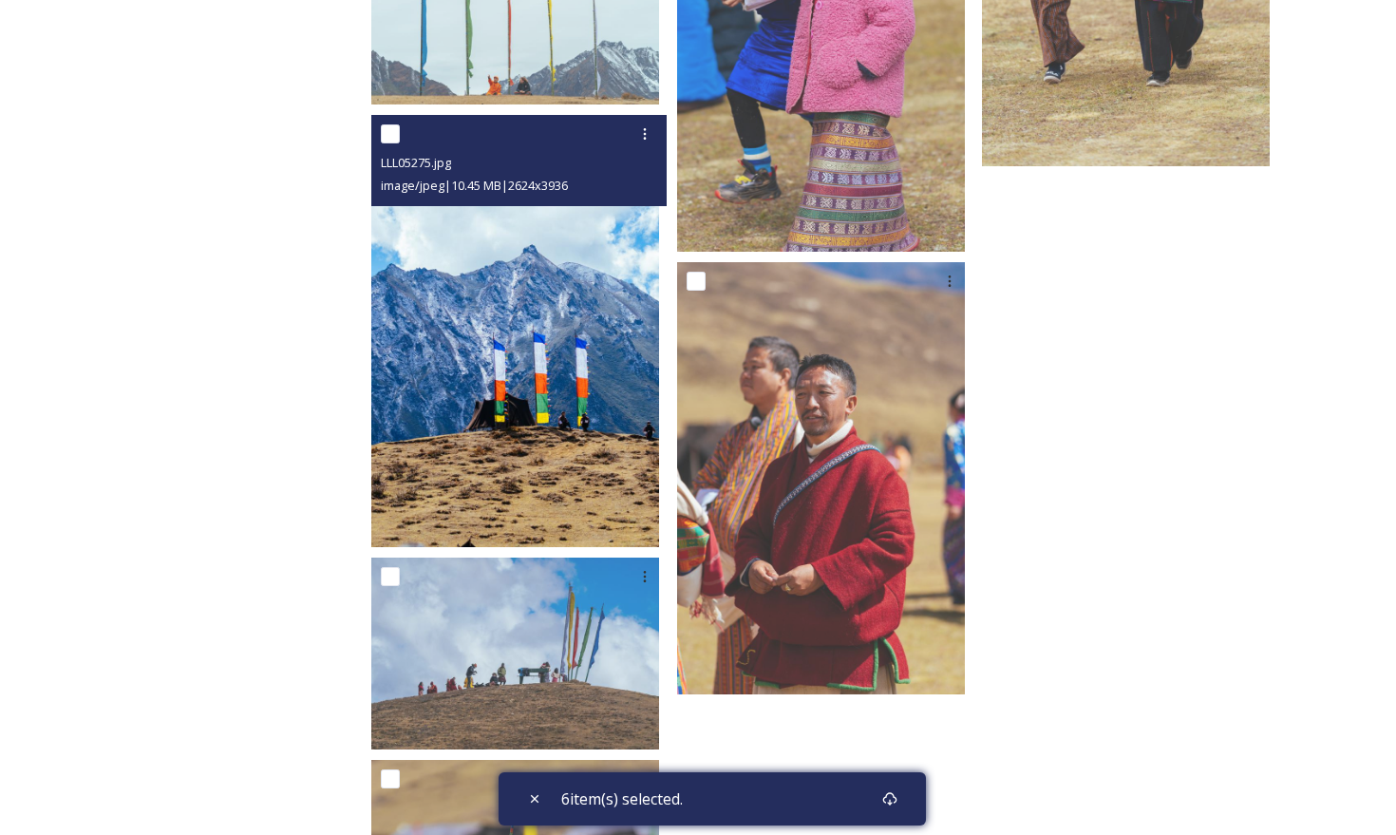
click at [400, 124] on input "checkbox" at bounding box center [390, 133] width 19 height 19
checkbox input "true"
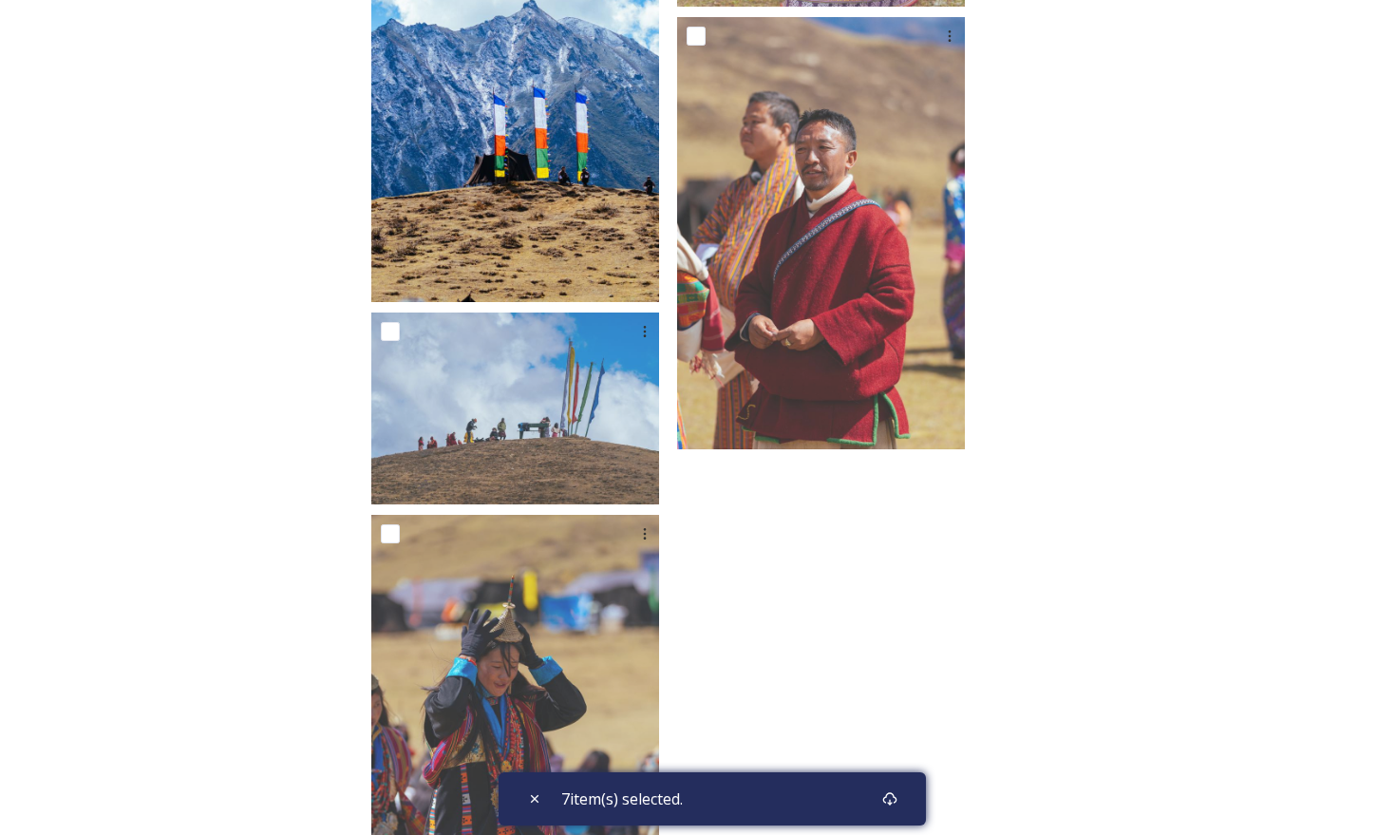
scroll to position [10043, 0]
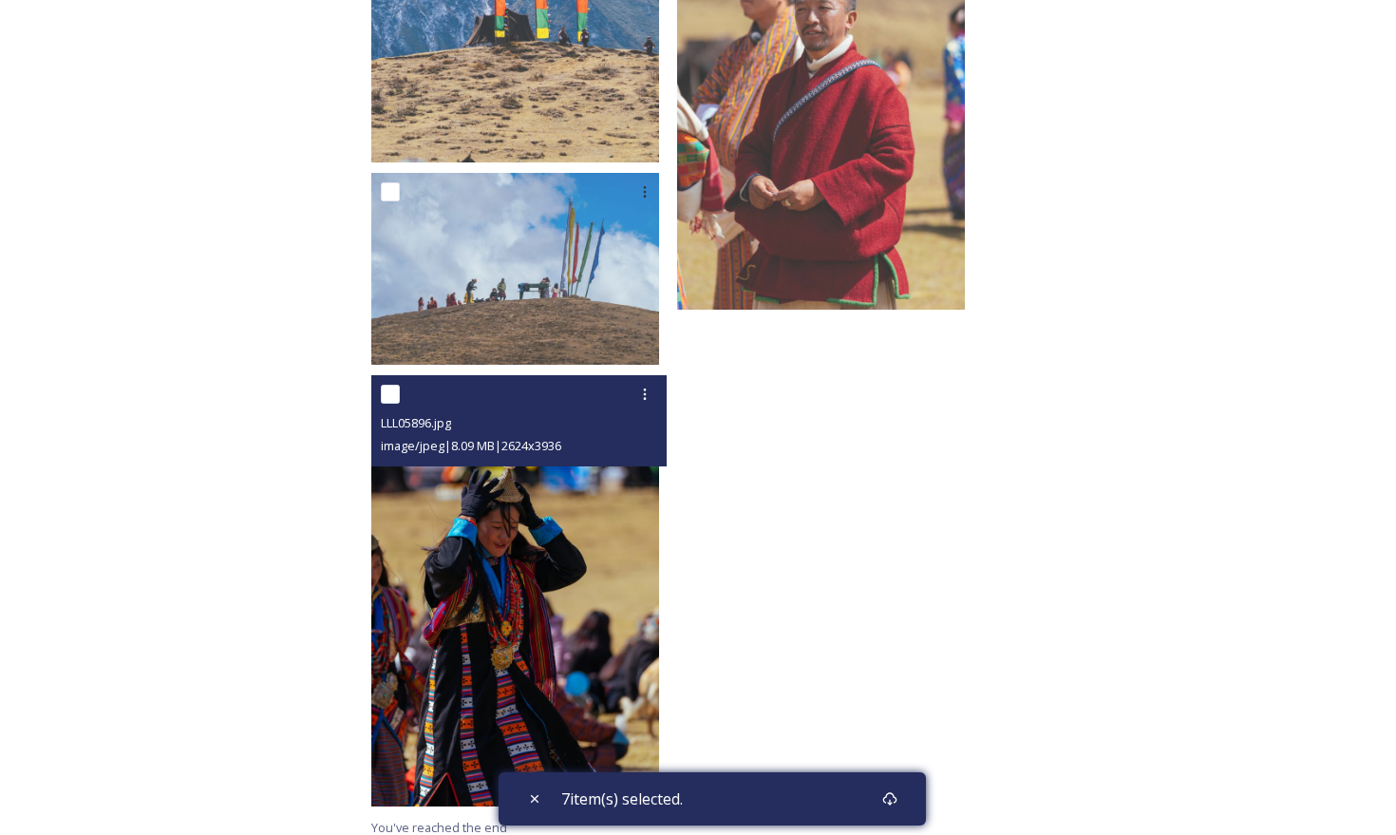
click at [400, 385] on input "checkbox" at bounding box center [390, 394] width 19 height 19
checkbox input "true"
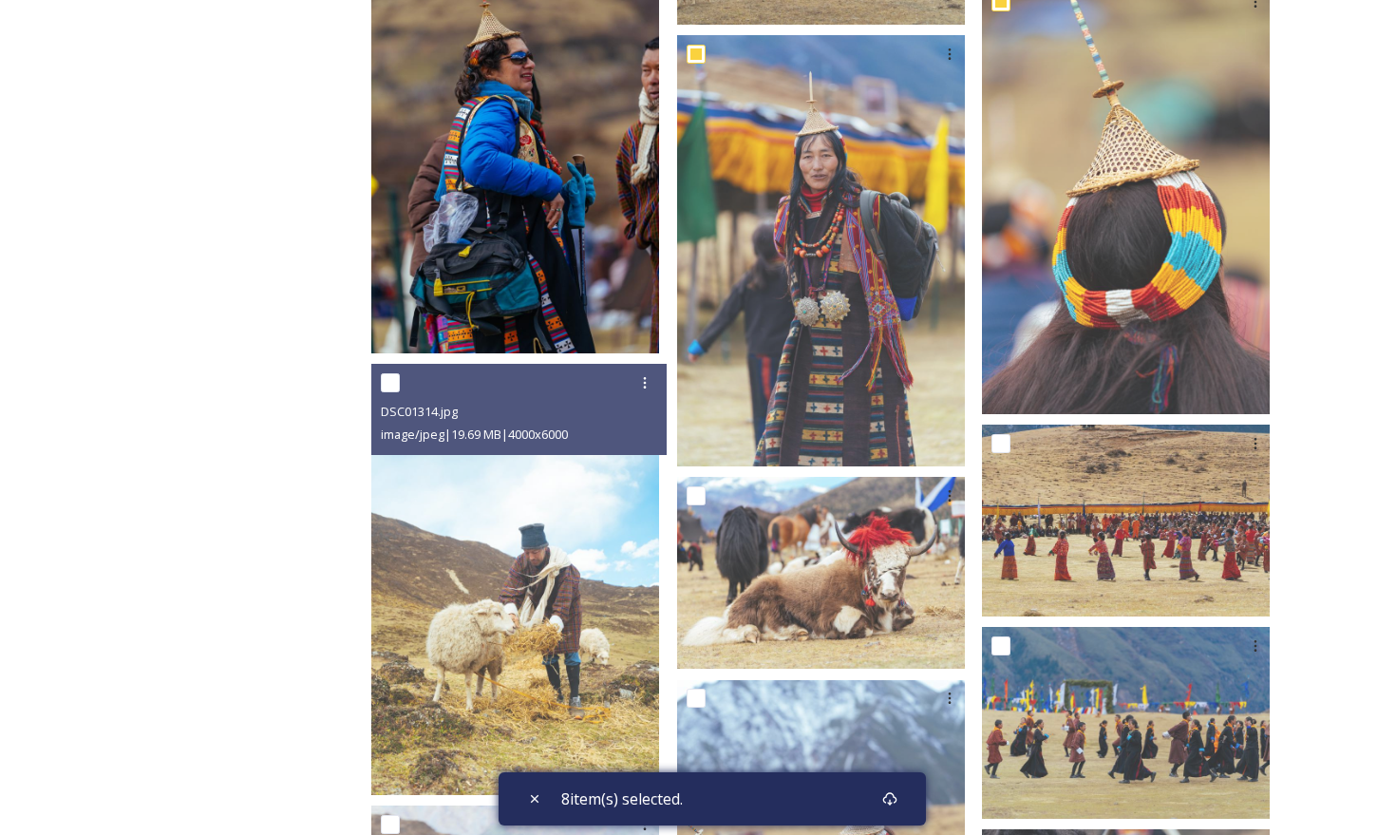
scroll to position [7476, 0]
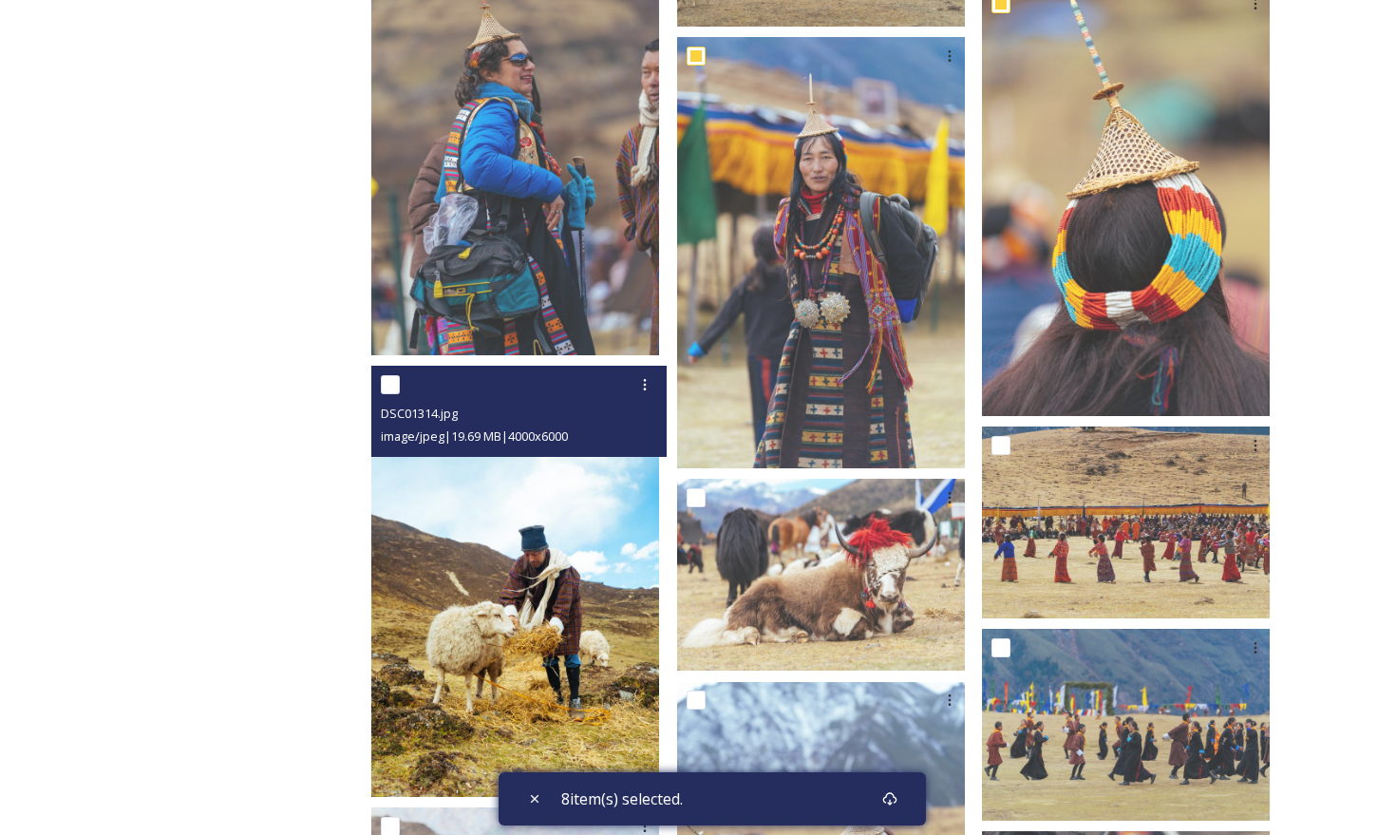
click at [400, 375] on input "checkbox" at bounding box center [390, 384] width 19 height 19
checkbox input "true"
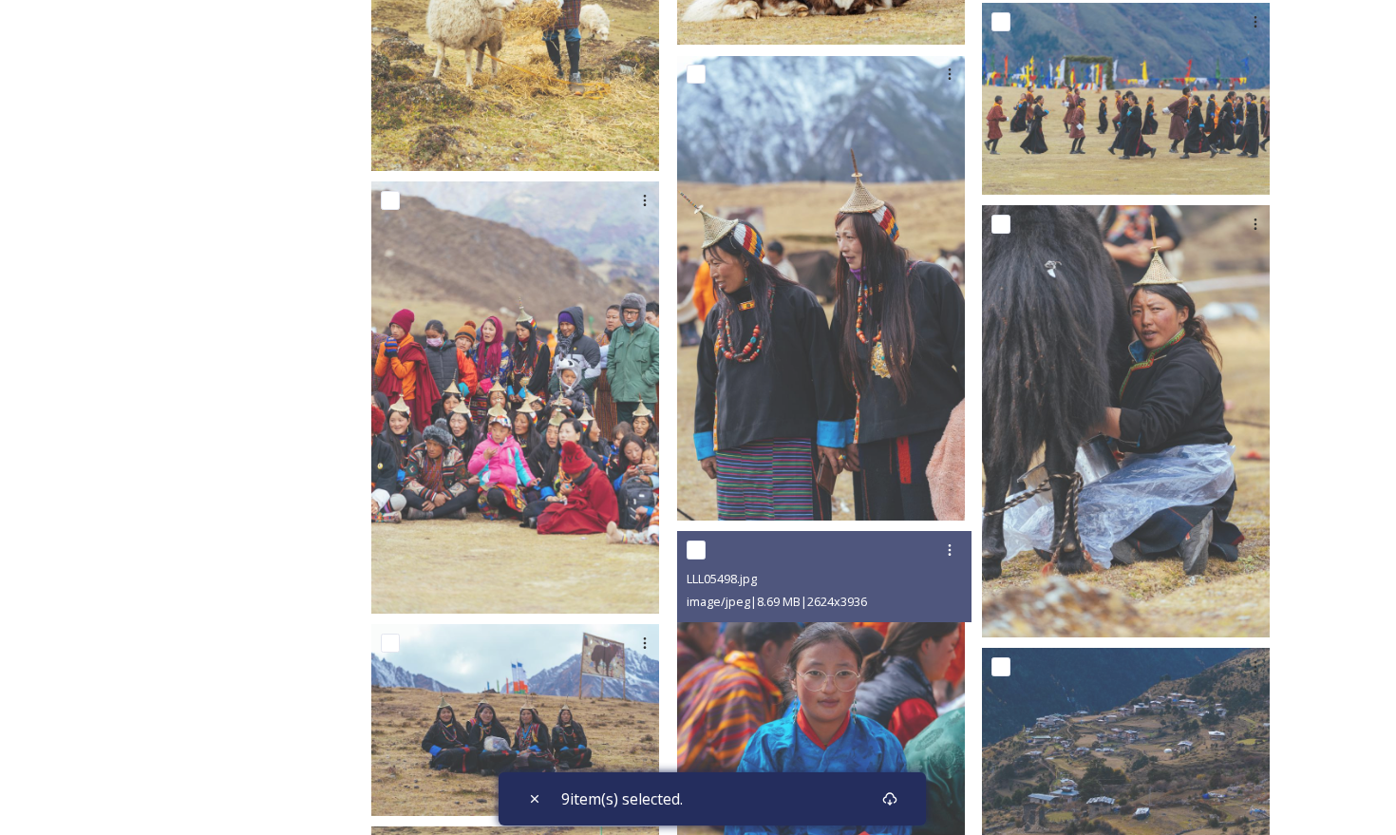
scroll to position [8103, 0]
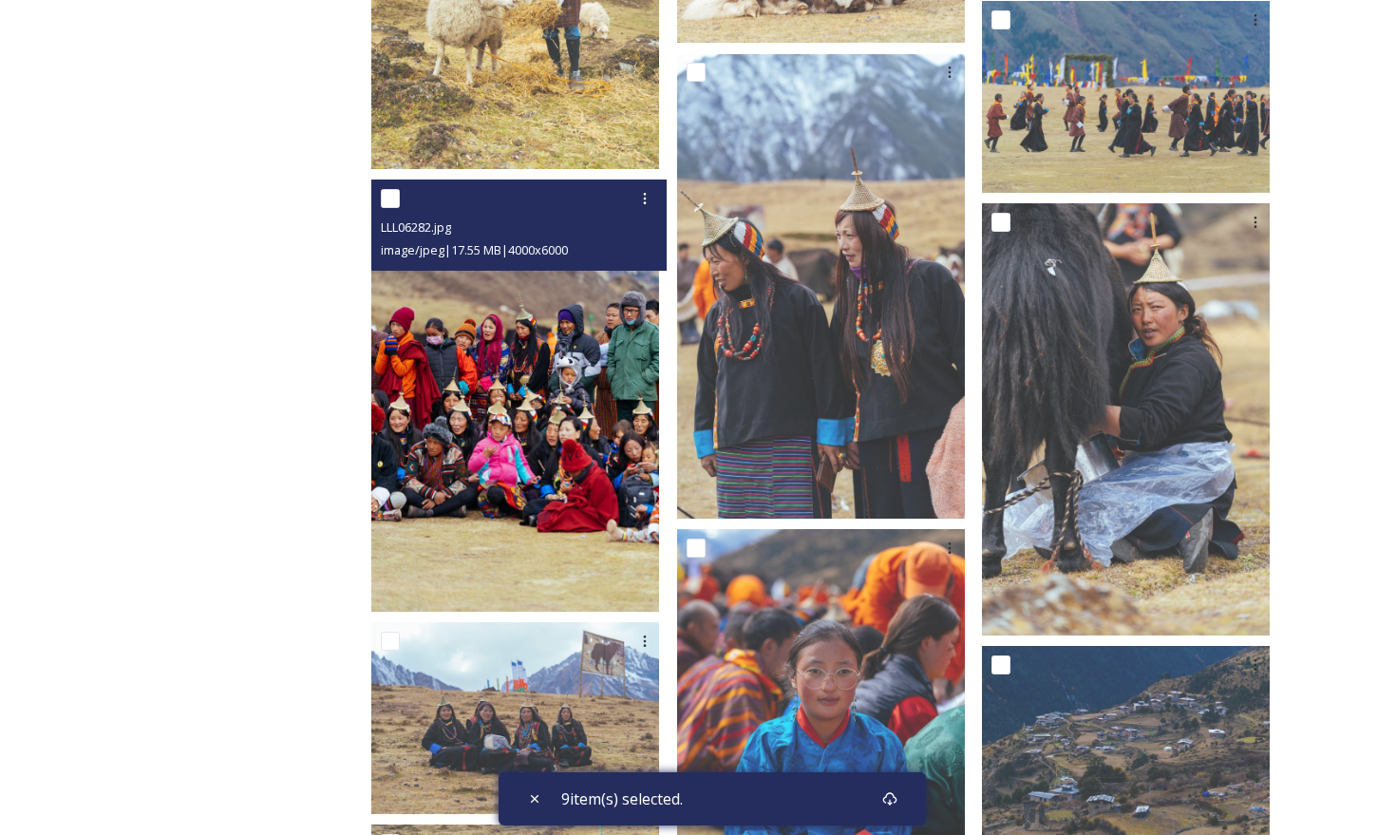
click at [400, 189] on input "checkbox" at bounding box center [390, 198] width 19 height 19
checkbox input "true"
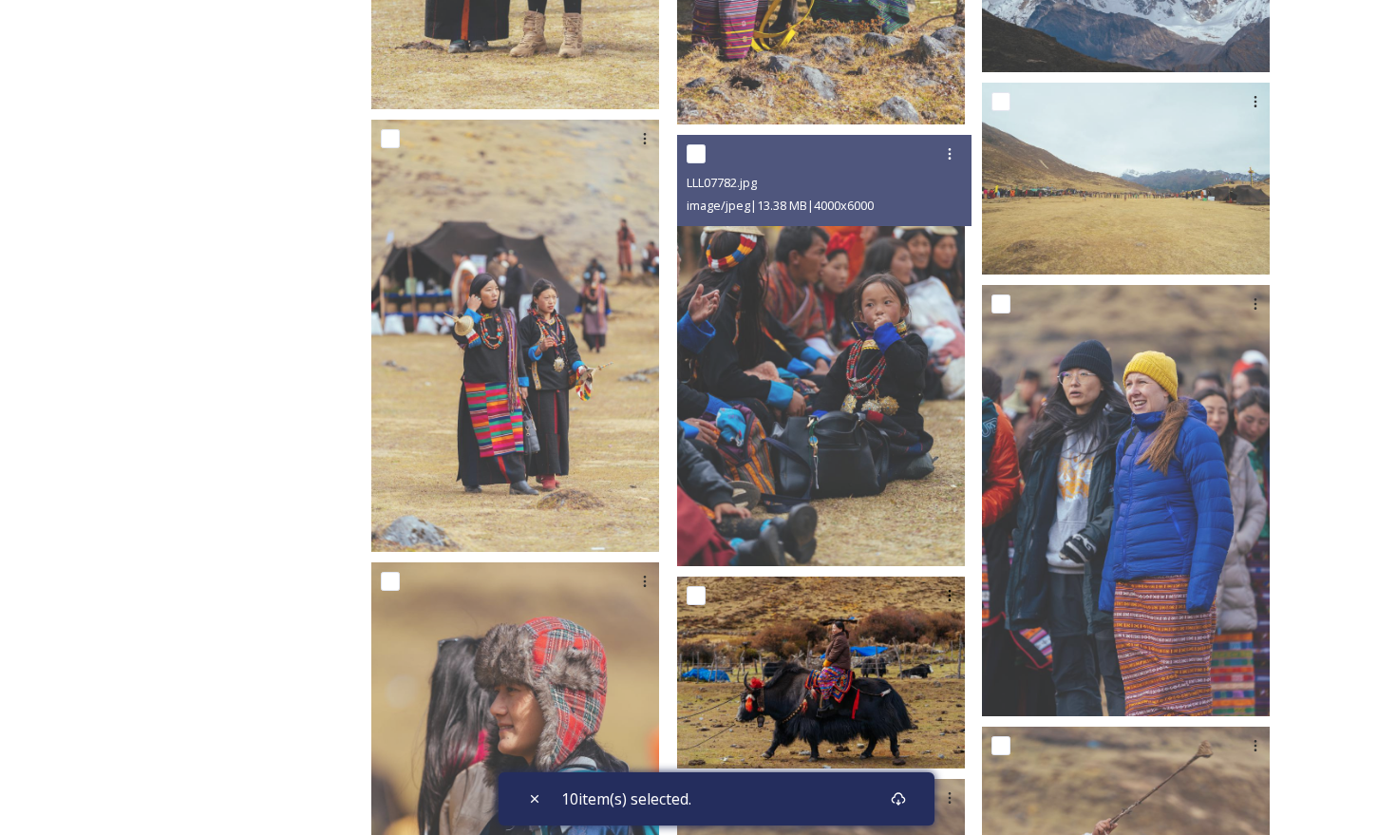
scroll to position [4590, 0]
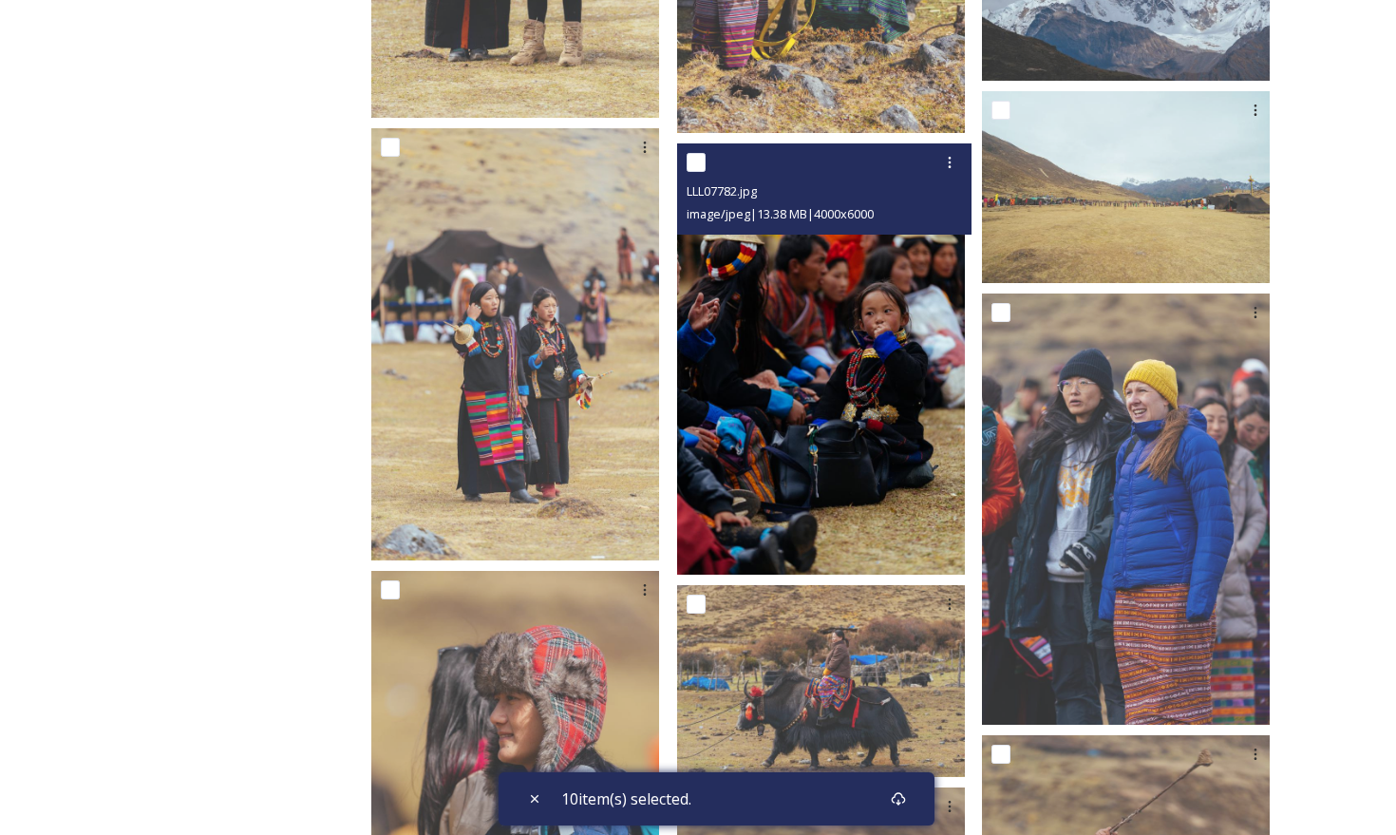
click at [706, 153] on input "checkbox" at bounding box center [696, 162] width 19 height 19
checkbox input "true"
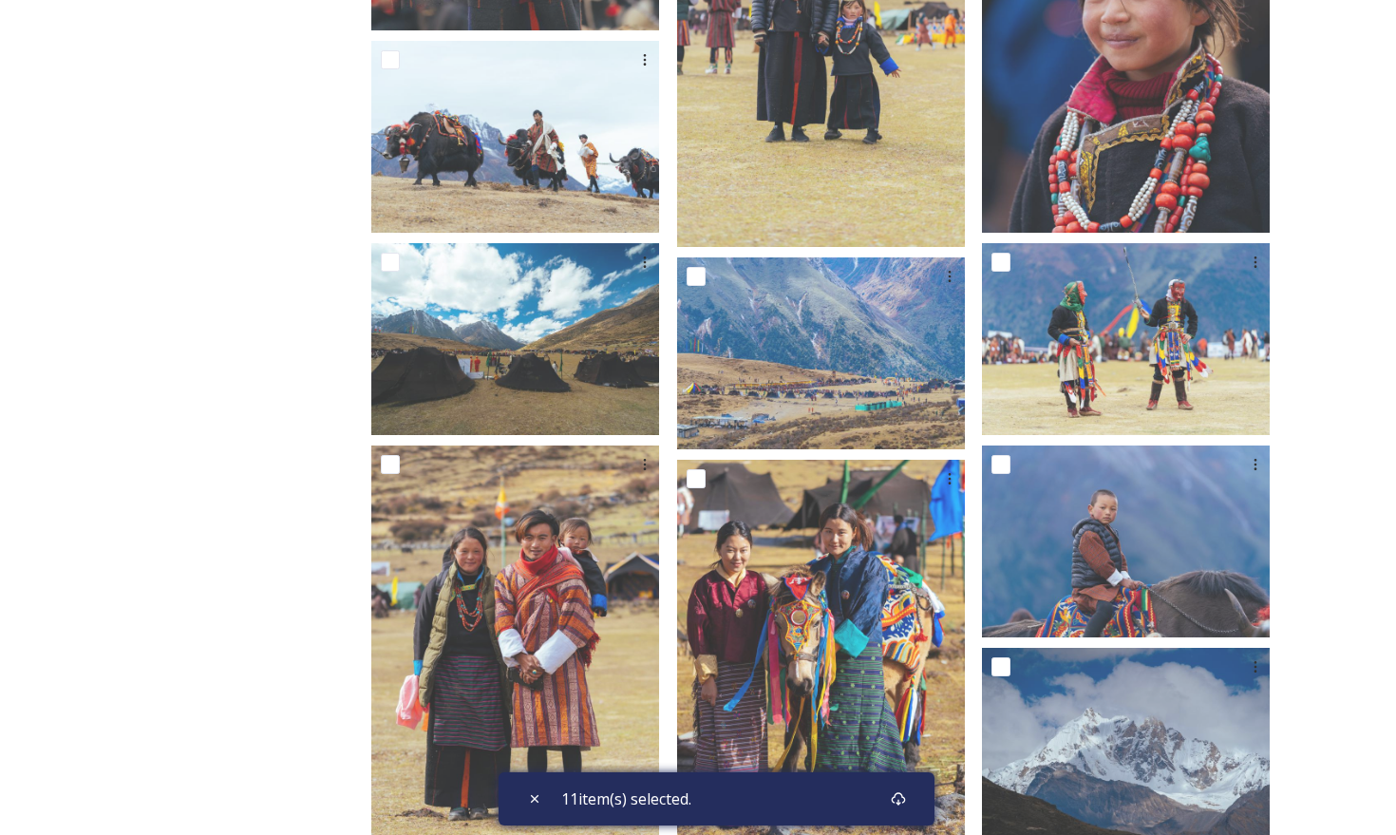
scroll to position [3830, 0]
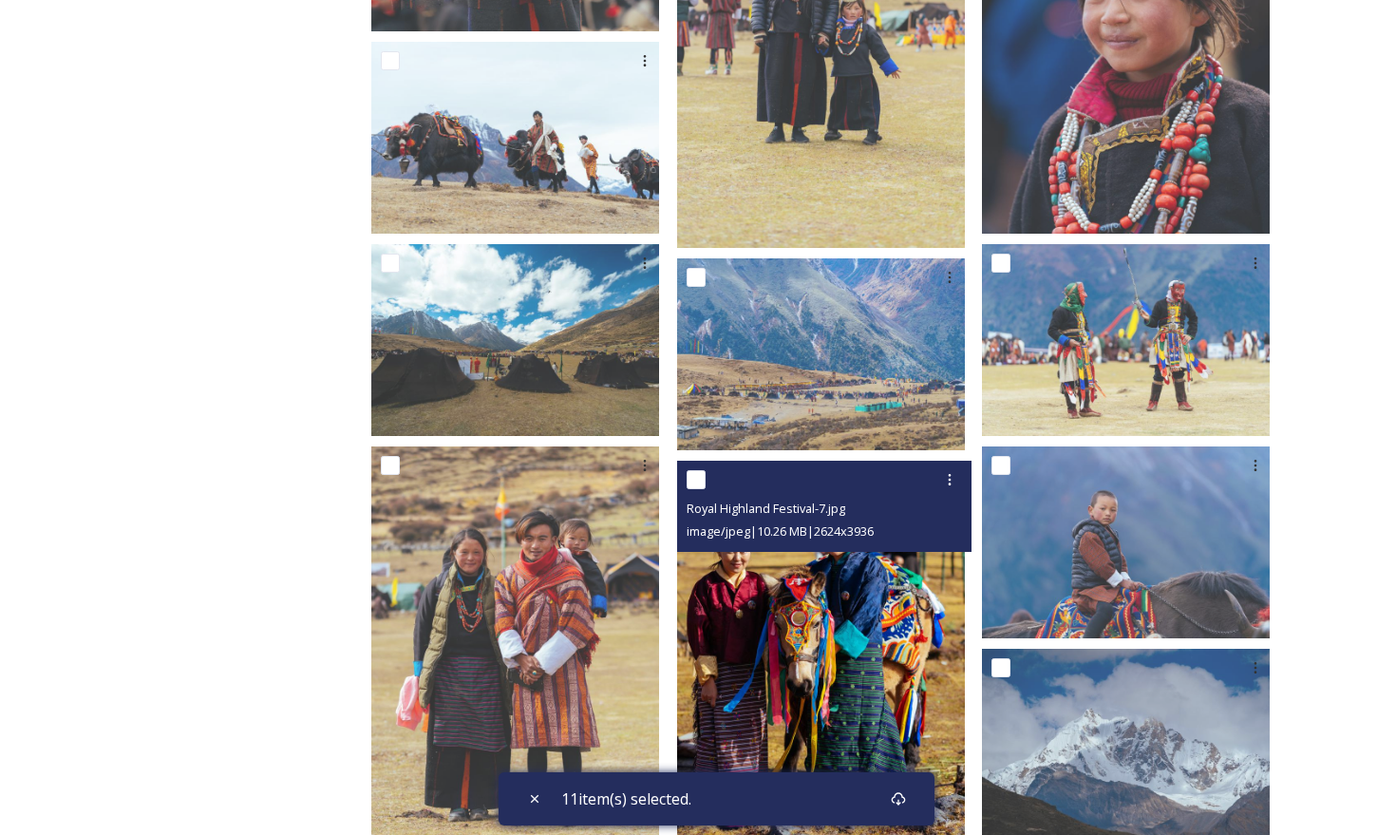
click at [706, 474] on input "checkbox" at bounding box center [696, 479] width 19 height 19
checkbox input "true"
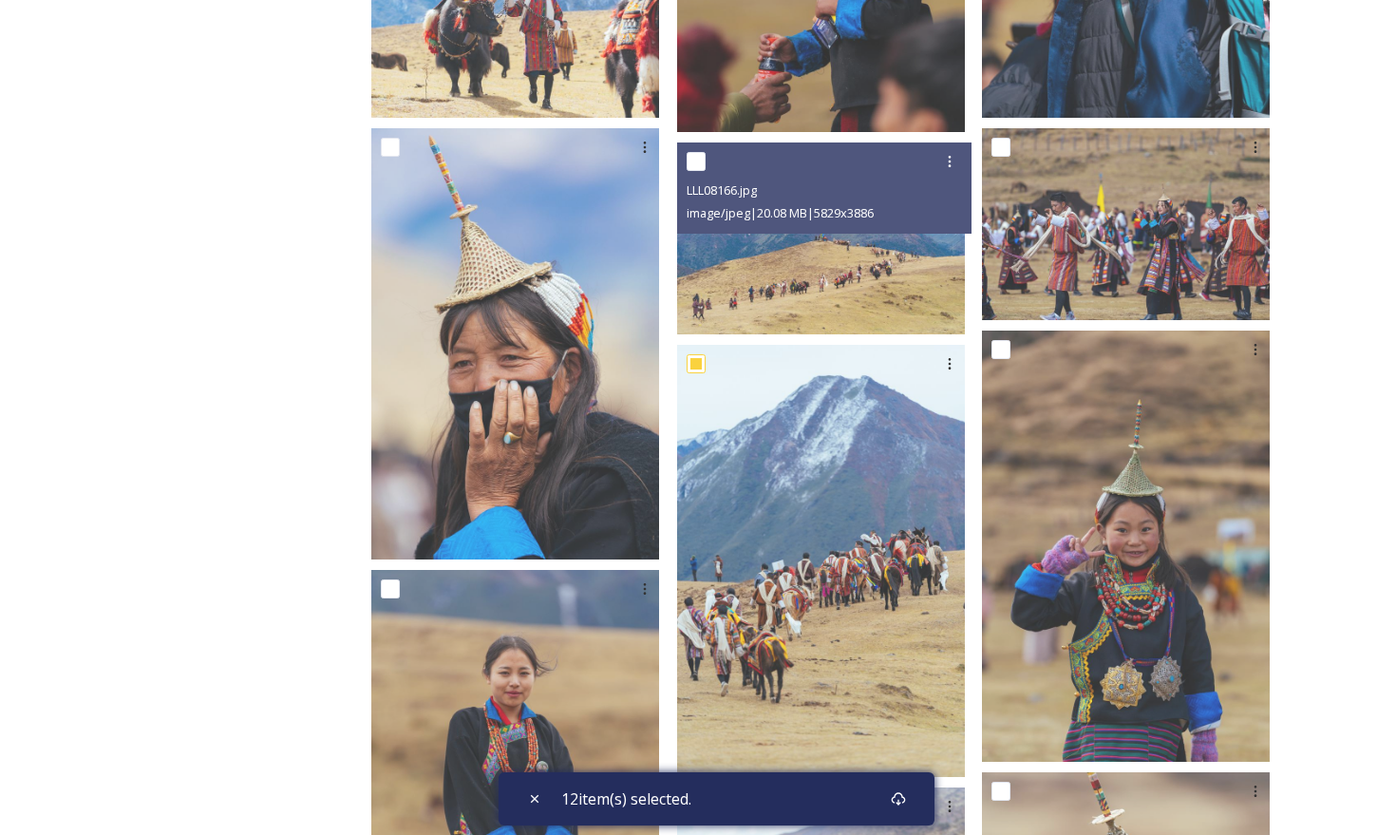
scroll to position [2858, 0]
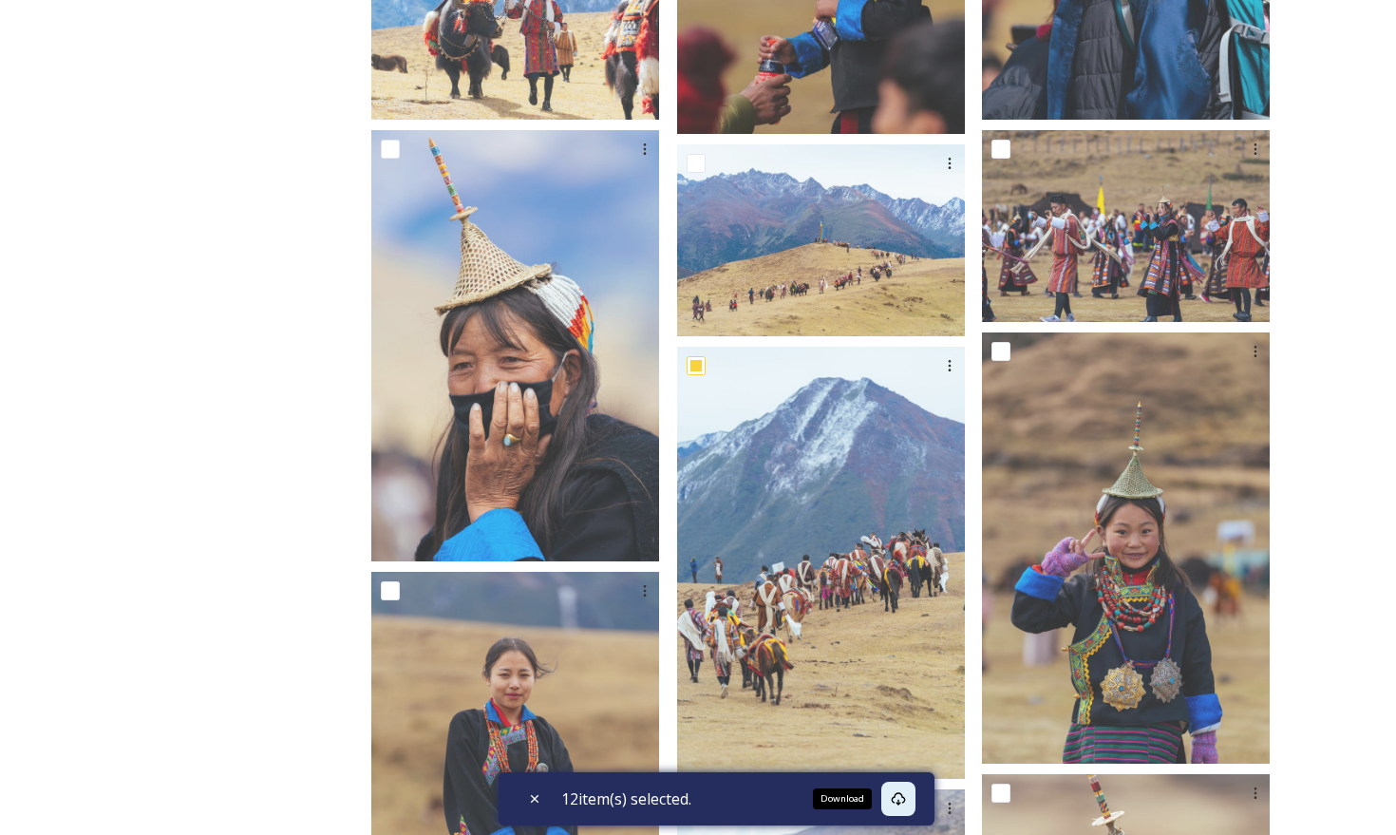
click at [904, 796] on icon at bounding box center [898, 798] width 15 height 15
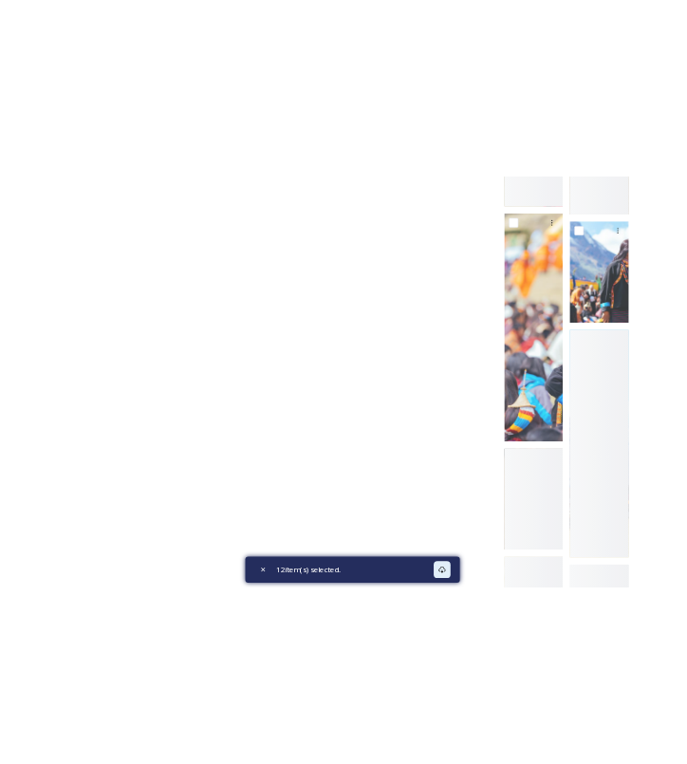
scroll to position [2892, 0]
